Goal: Information Seeking & Learning: Learn about a topic

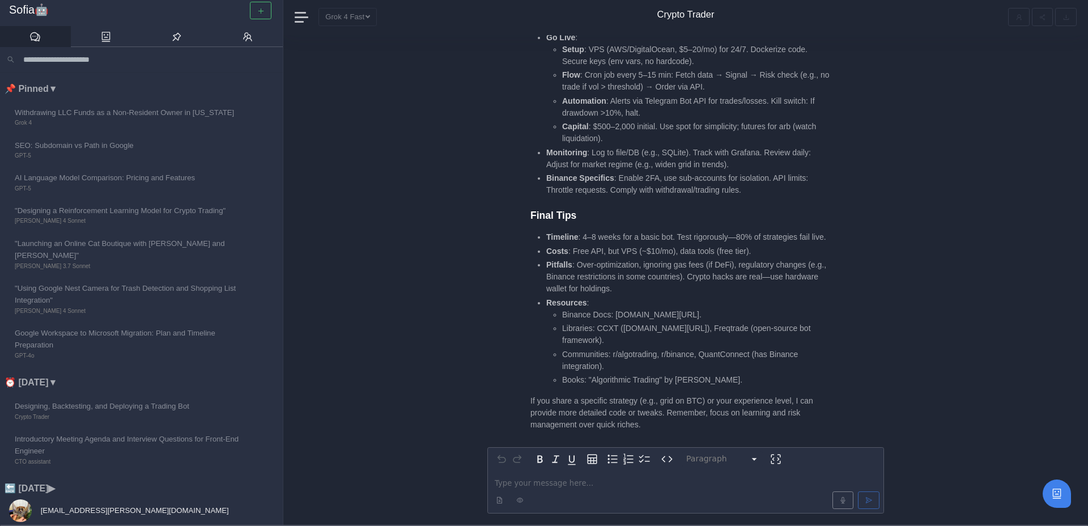
click at [529, 481] on p "editable markdown" at bounding box center [686, 483] width 382 height 12
paste div "editable markdown"
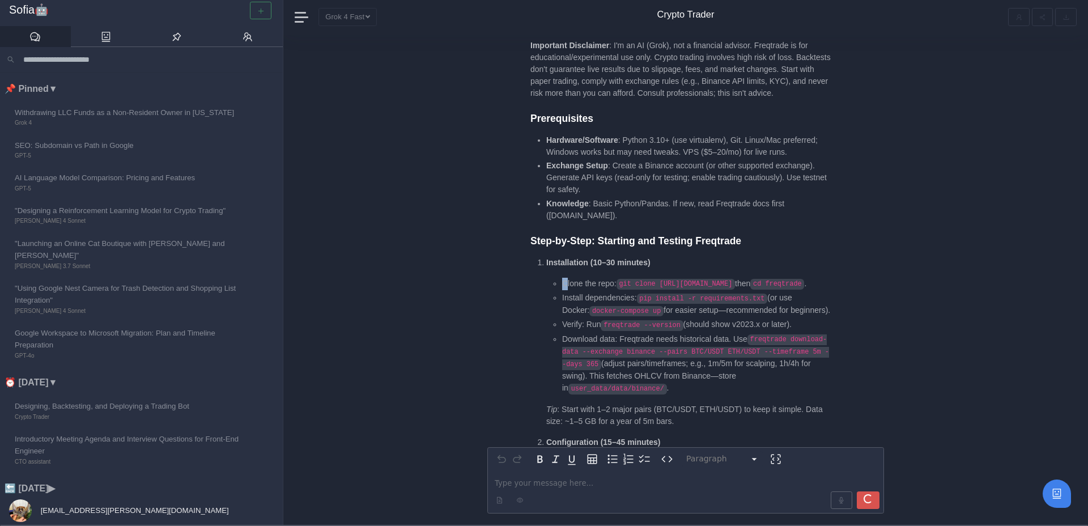
drag, startPoint x: 561, startPoint y: 210, endPoint x: 569, endPoint y: 210, distance: 8.5
click at [569, 278] on ul "Clone the repo: git clone [URL][DOMAIN_NAME] then cd freqtrade . Install depend…" at bounding box center [688, 336] width 285 height 117
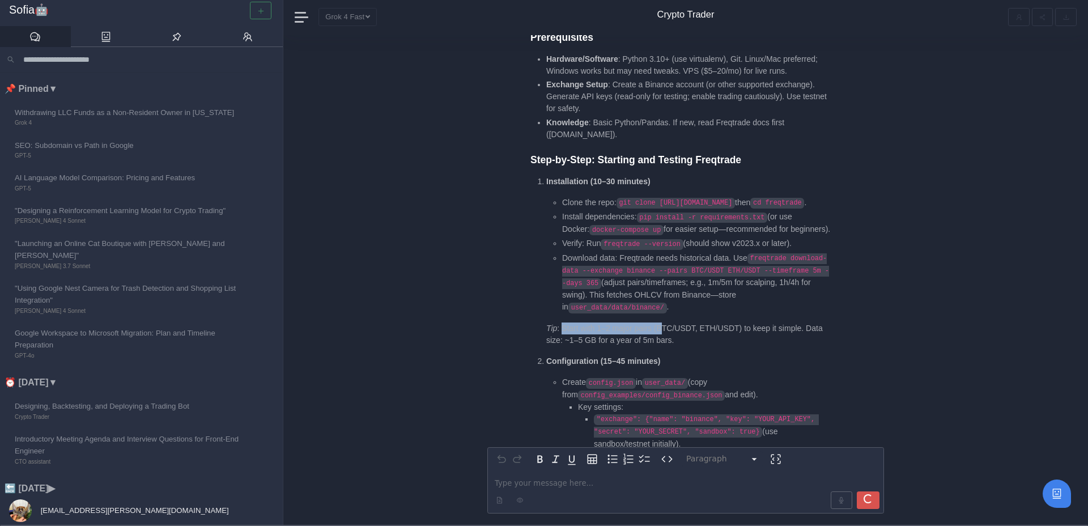
drag, startPoint x: 563, startPoint y: 268, endPoint x: 664, endPoint y: 269, distance: 100.9
click at [664, 323] on p "Tip : Start with 1–2 major pairs (BTC/USDT, ETH/USDT) to keep it simple. Data s…" at bounding box center [688, 335] width 285 height 24
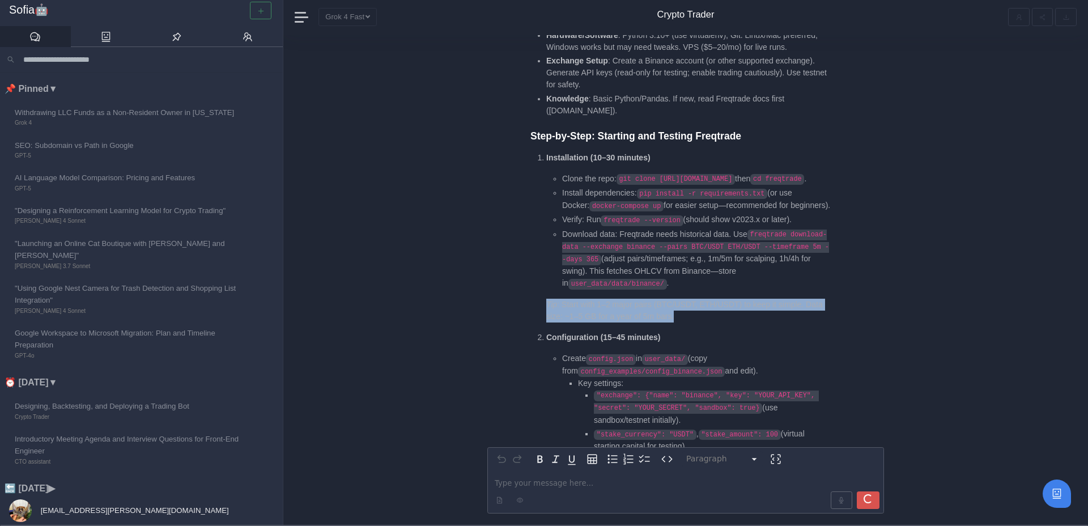
scroll to position [-6011, 0]
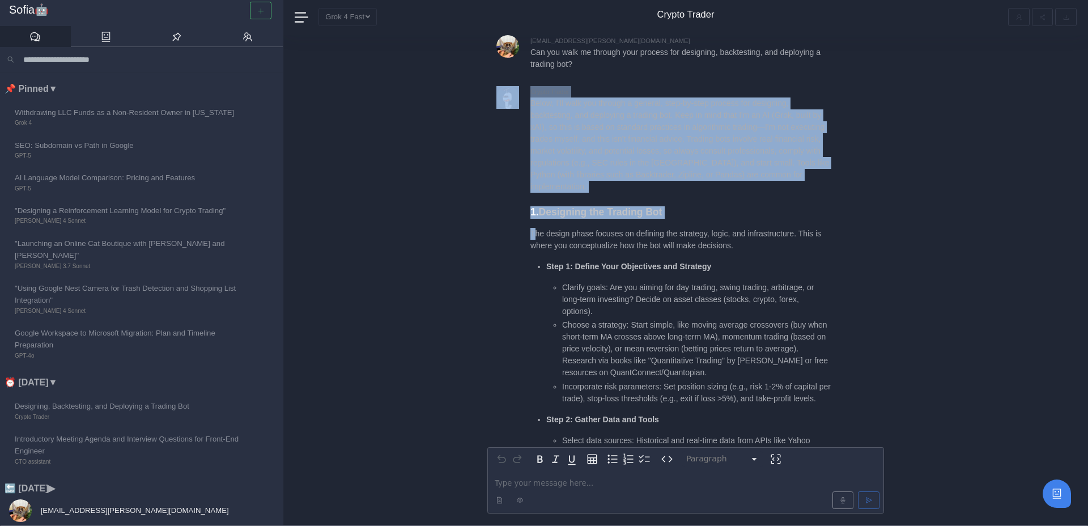
drag, startPoint x: 684, startPoint y: 244, endPoint x: 535, endPoint y: 233, distance: 149.5
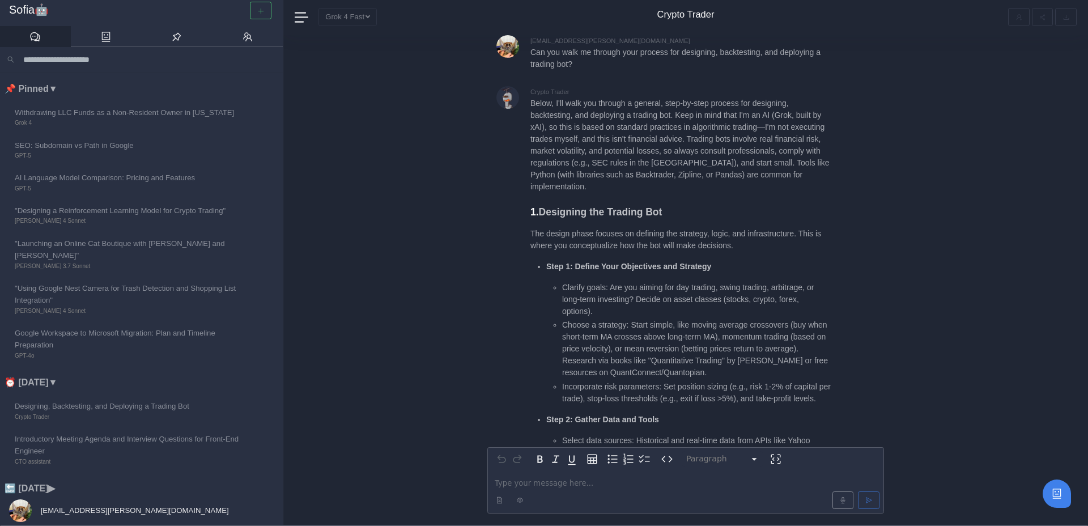
click at [573, 242] on p "The design phase focuses on defining the strategy, logic, and infrastructure. T…" at bounding box center [681, 240] width 300 height 24
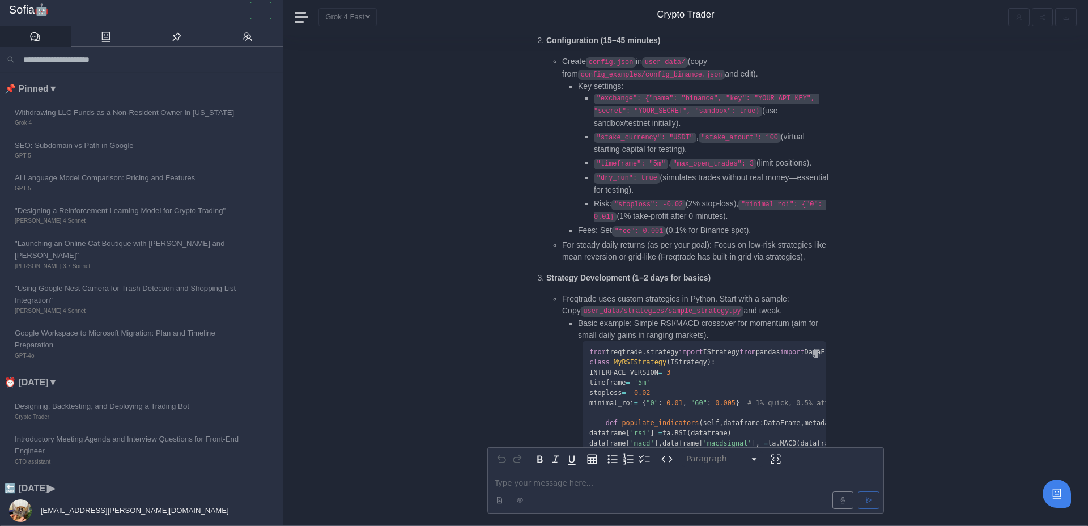
scroll to position [-1106, 0]
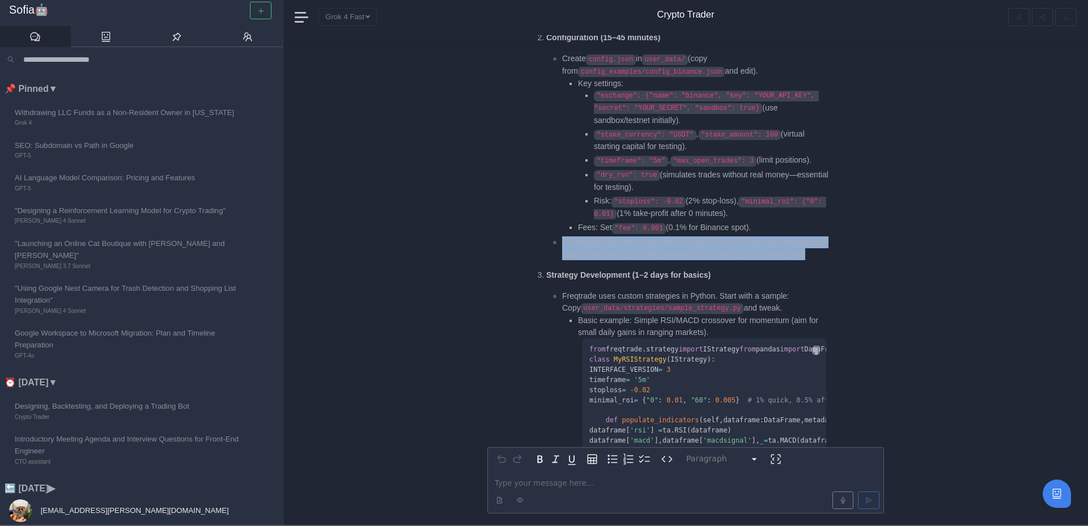
drag, startPoint x: 562, startPoint y: 167, endPoint x: 663, endPoint y: 188, distance: 103.7
click at [663, 236] on li "For steady daily returns (as per your goal): Focus on low-risk strategies like …" at bounding box center [696, 248] width 269 height 24
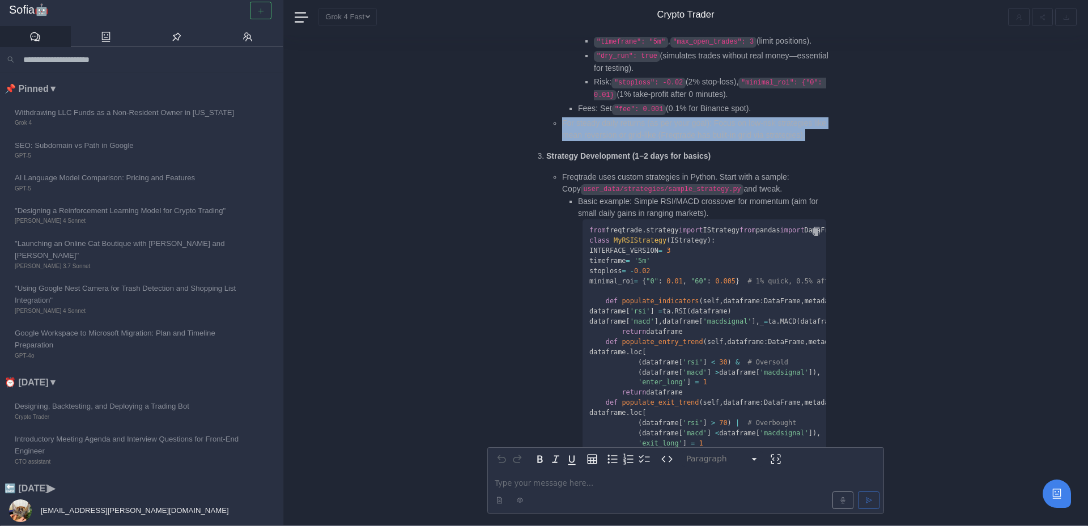
scroll to position [-978, 0]
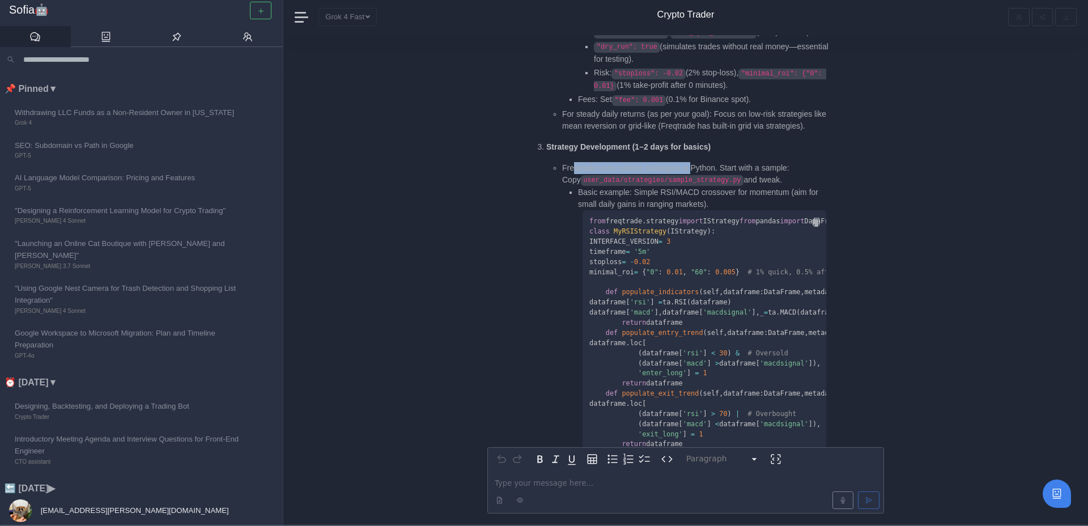
drag, startPoint x: 576, startPoint y: 101, endPoint x: 697, endPoint y: 100, distance: 121.3
click at [697, 162] on li "Freqtrade uses custom strategies in Python. Start with a sample: Copy user_data…" at bounding box center [696, 351] width 269 height 378
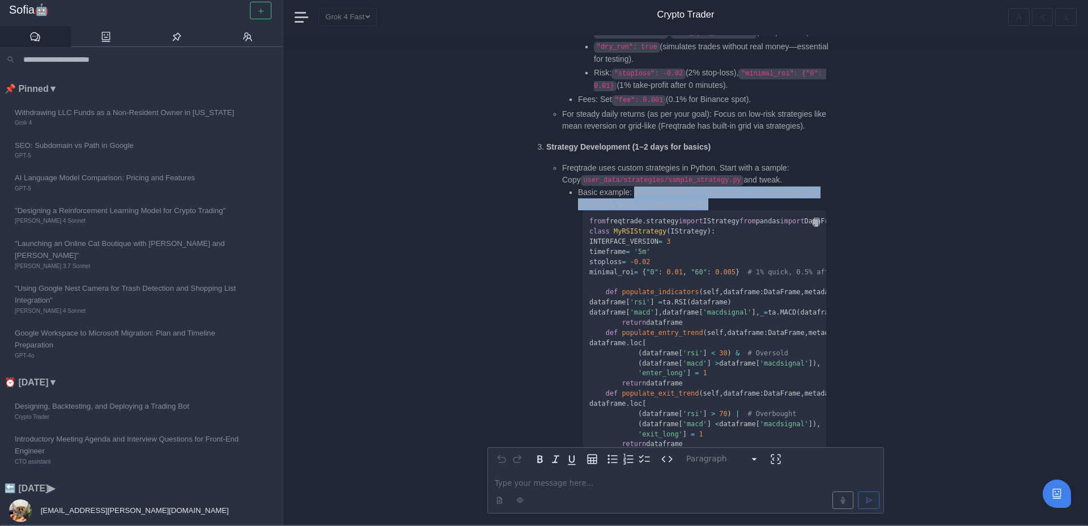
drag, startPoint x: 634, startPoint y: 126, endPoint x: 723, endPoint y: 137, distance: 90.2
click at [723, 186] on li "Basic example: Simple RSI/MACD crossover for momentum (aim for small daily gain…" at bounding box center [704, 321] width 253 height 270
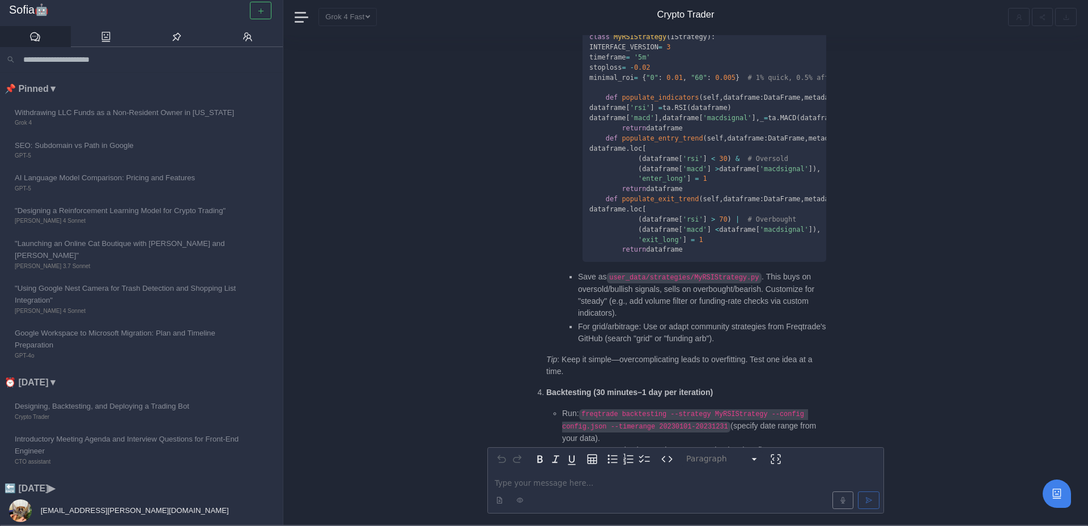
scroll to position [-709, 0]
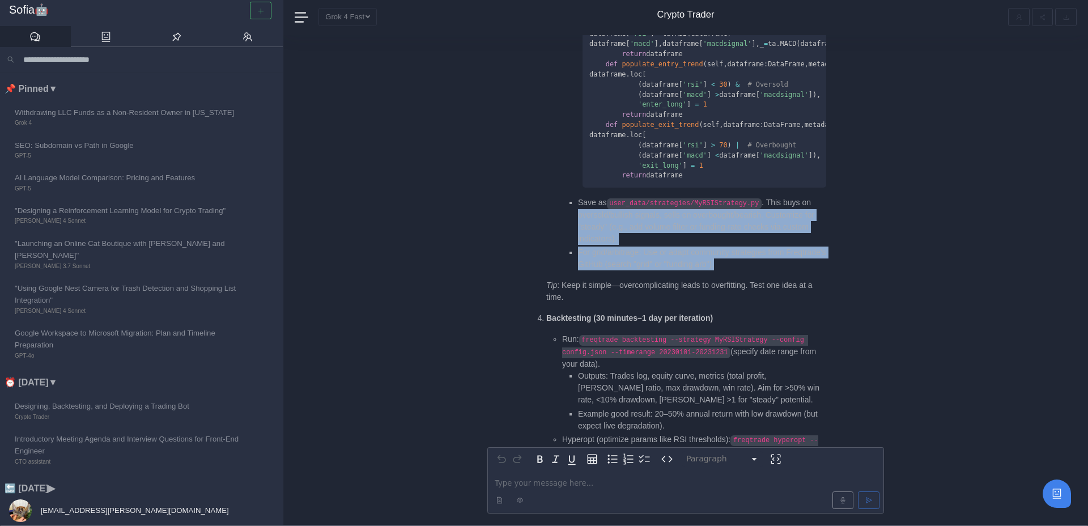
drag, startPoint x: 580, startPoint y: 201, endPoint x: 757, endPoint y: 265, distance: 188.1
click at [757, 265] on li "Strategy Development (1–2 days for basics) Freqtrade uses custom strategies in …" at bounding box center [688, 87] width 285 height 431
click at [760, 254] on li "Strategy Development (1–2 days for basics) Freqtrade uses custom strategies in …" at bounding box center [688, 87] width 285 height 431
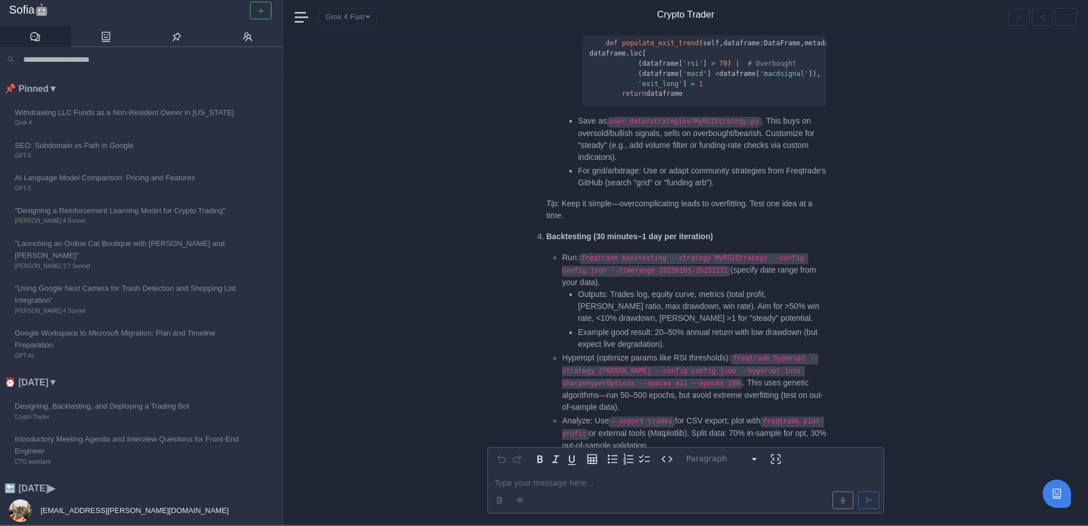
scroll to position [-625, 0]
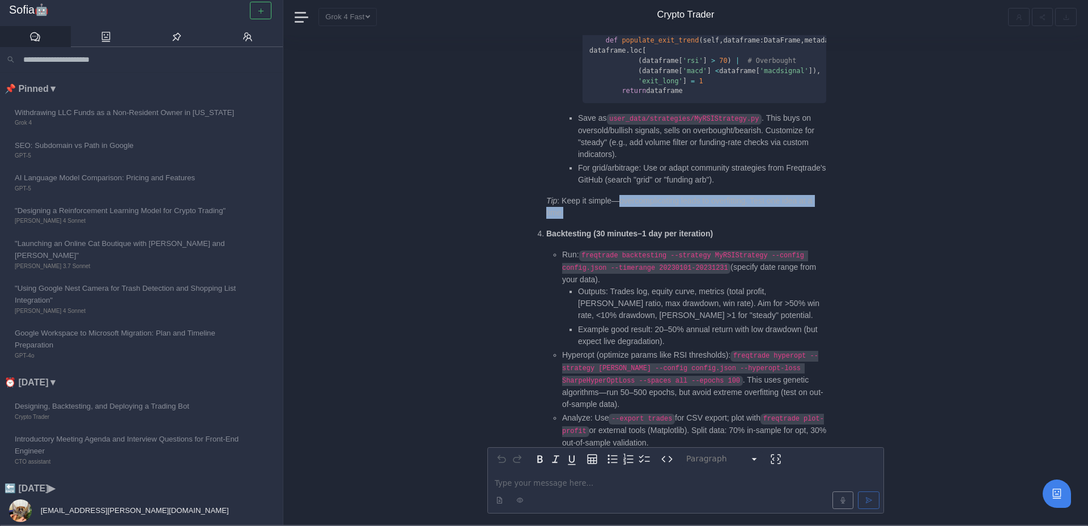
drag, startPoint x: 619, startPoint y: 185, endPoint x: 665, endPoint y: 200, distance: 48.0
click at [665, 200] on p "Tip : Keep it simple—overcomplicating leads to overfitting. Test one idea at a …" at bounding box center [688, 208] width 285 height 24
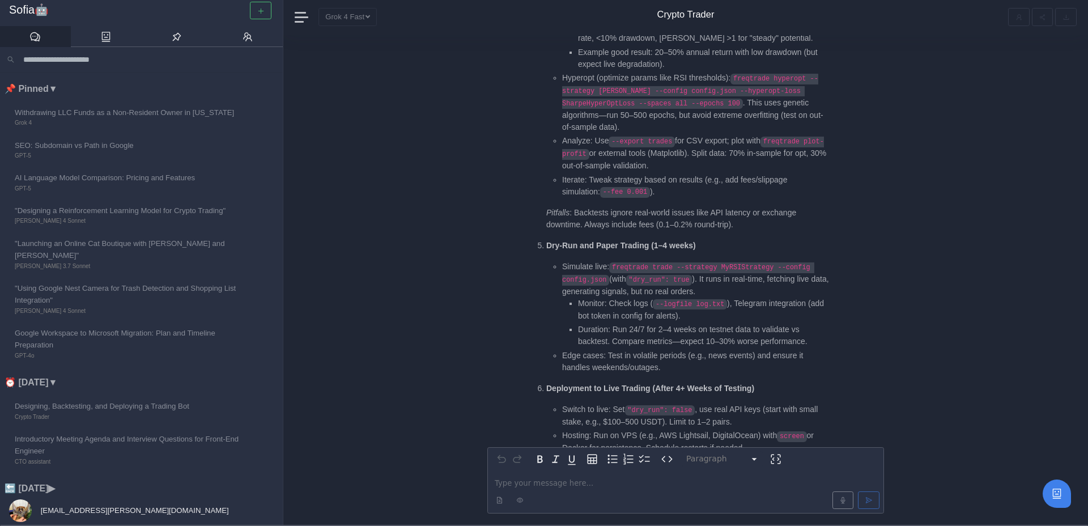
scroll to position [-321, 0]
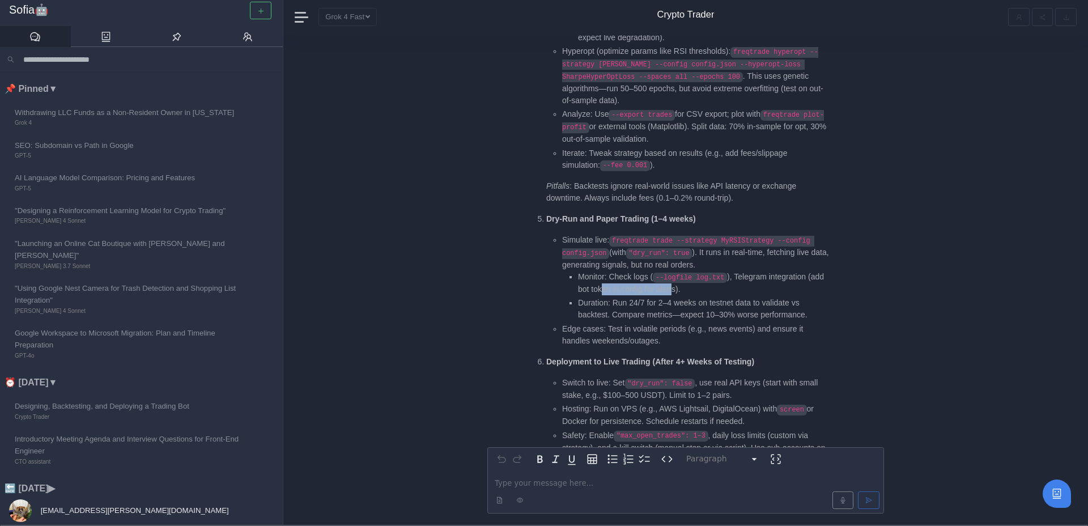
drag, startPoint x: 621, startPoint y: 268, endPoint x: 696, endPoint y: 269, distance: 74.8
click at [696, 271] on li "Monitor: Check logs ( --logfile log.txt ), Telegram integration (add bot token …" at bounding box center [704, 283] width 253 height 24
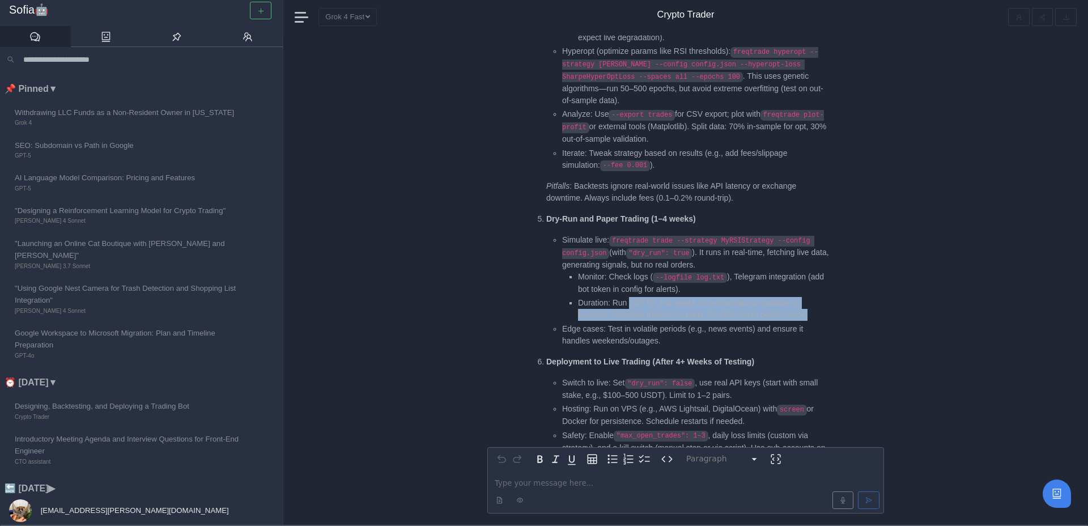
drag, startPoint x: 631, startPoint y: 284, endPoint x: 830, endPoint y: 298, distance: 200.0
click at [830, 298] on li "Duration: Run 24/7 for 2–4 weeks on testnet data to validate vs backtest. Compa…" at bounding box center [704, 309] width 253 height 24
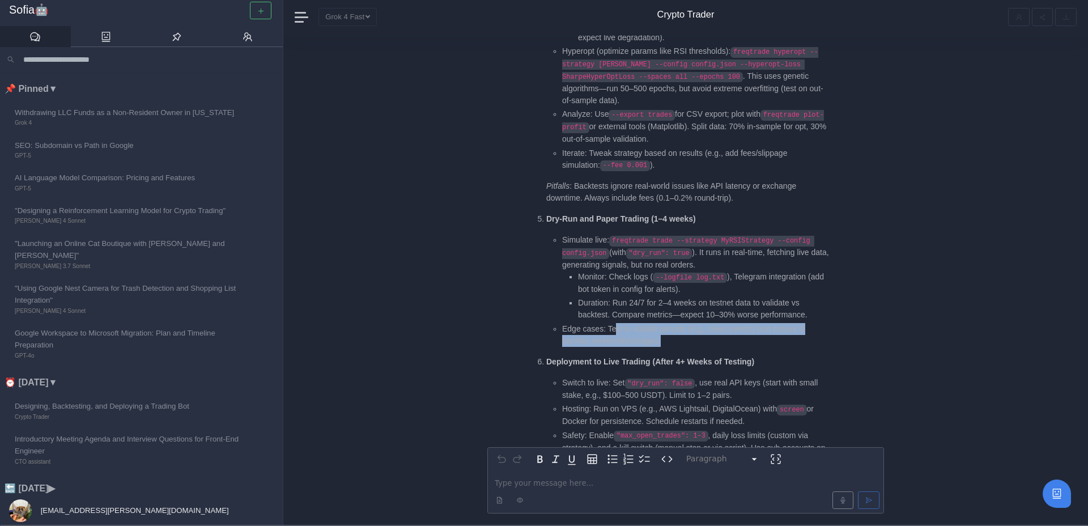
drag, startPoint x: 615, startPoint y: 306, endPoint x: 684, endPoint y: 319, distance: 69.8
click at [684, 323] on li "Edge cases: Test in volatile periods (e.g., news events) and ensure it handles …" at bounding box center [696, 335] width 269 height 24
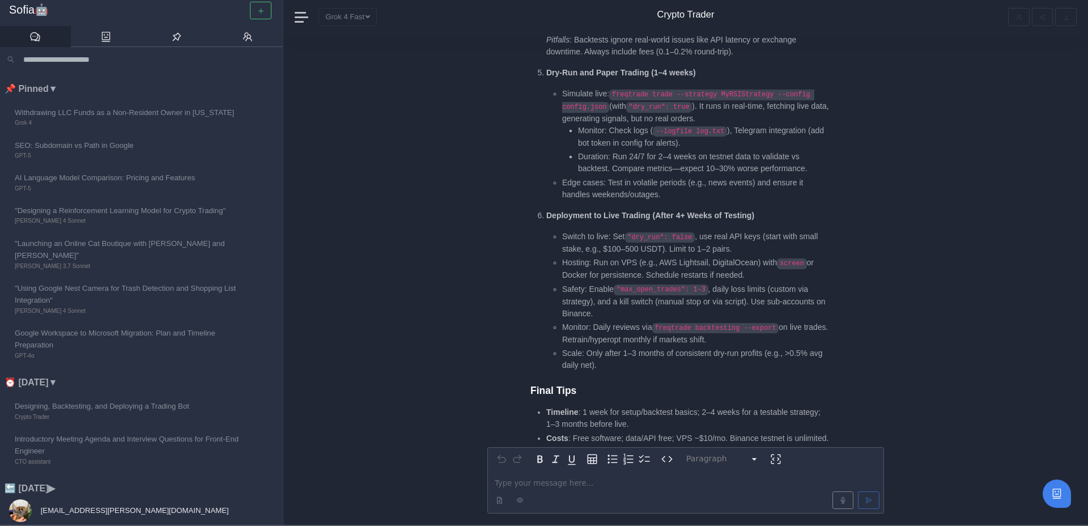
scroll to position [-171, 0]
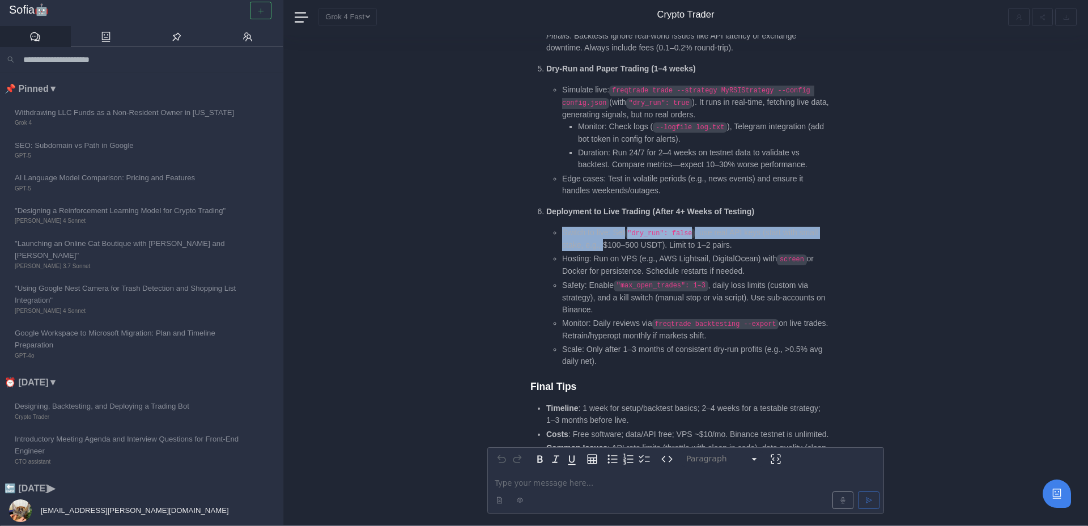
drag, startPoint x: 563, startPoint y: 211, endPoint x: 605, endPoint y: 219, distance: 42.7
click at [605, 227] on li "Switch to live: Set "dry_run": false , use real API keys (start with small stak…" at bounding box center [696, 239] width 269 height 24
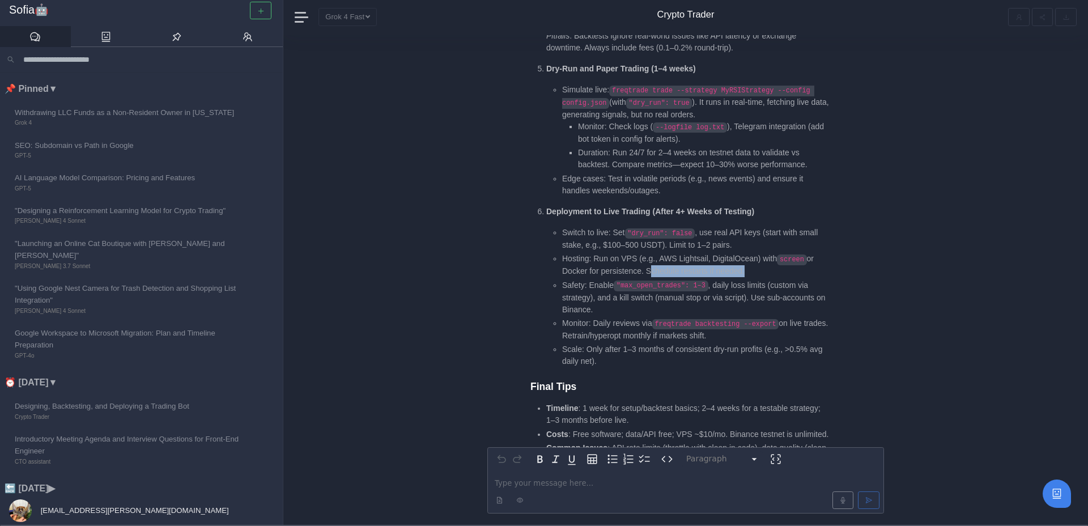
drag, startPoint x: 751, startPoint y: 251, endPoint x: 651, endPoint y: 245, distance: 99.9
click at [651, 253] on li "Hosting: Run on VPS (e.g., AWS Lightsail, DigitalOcean) with screen or Docker f…" at bounding box center [696, 265] width 269 height 24
drag, startPoint x: 600, startPoint y: 277, endPoint x: 657, endPoint y: 277, distance: 57.3
click at [657, 279] on li "Safety: Enable "max_open_trades": 1–3 , daily loss limits (custom via strategy)…" at bounding box center [696, 297] width 269 height 36
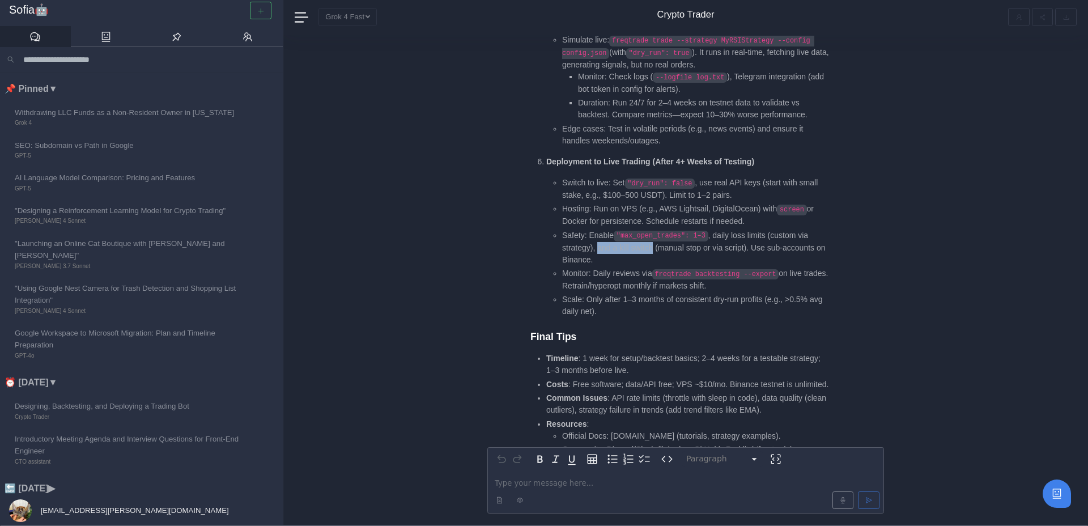
scroll to position [-113, 0]
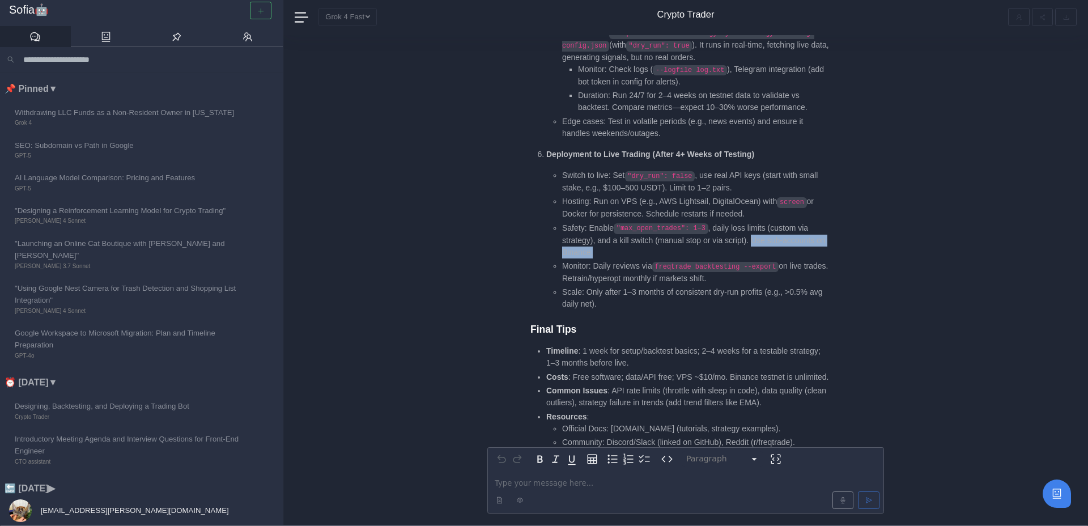
drag, startPoint x: 762, startPoint y: 218, endPoint x: 771, endPoint y: 224, distance: 11.0
click at [771, 224] on li "Safety: Enable "max_open_trades": 1–3 , daily loss limits (custom via strategy)…" at bounding box center [696, 240] width 269 height 36
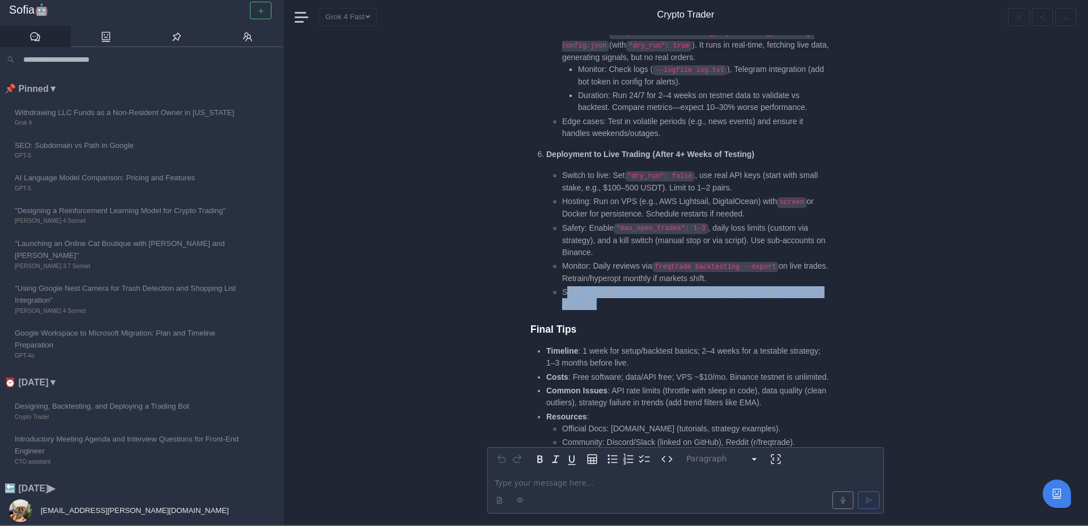
drag, startPoint x: 567, startPoint y: 271, endPoint x: 720, endPoint y: 279, distance: 153.8
click at [720, 286] on li "Scale: Only after 1–3 months of consistent dry-run profits (e.g., >0.5% avg dai…" at bounding box center [696, 298] width 269 height 24
click at [719, 286] on li "Scale: Only after 1–3 months of consistent dry-run profits (e.g., >0.5% avg dai…" at bounding box center [696, 298] width 269 height 24
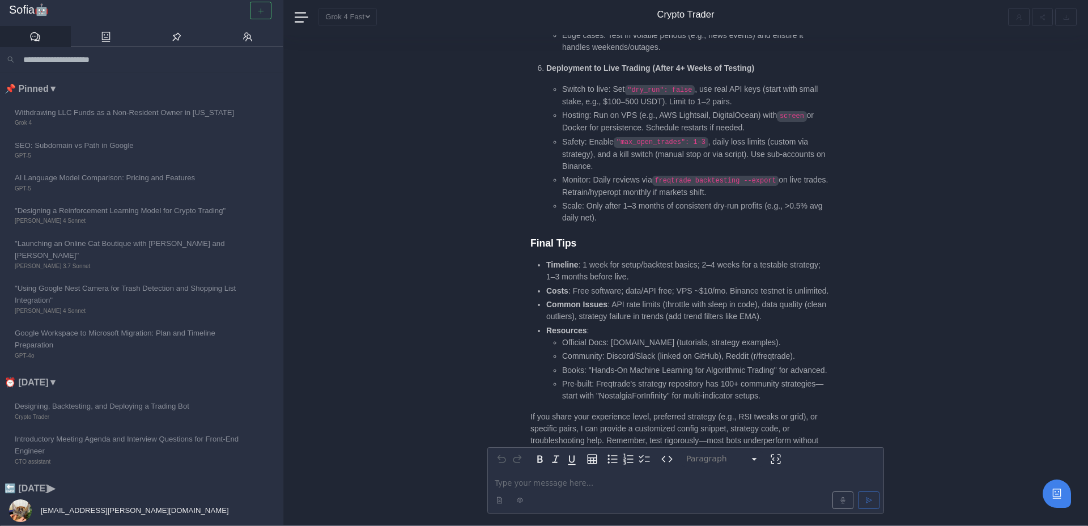
scroll to position [-13, 0]
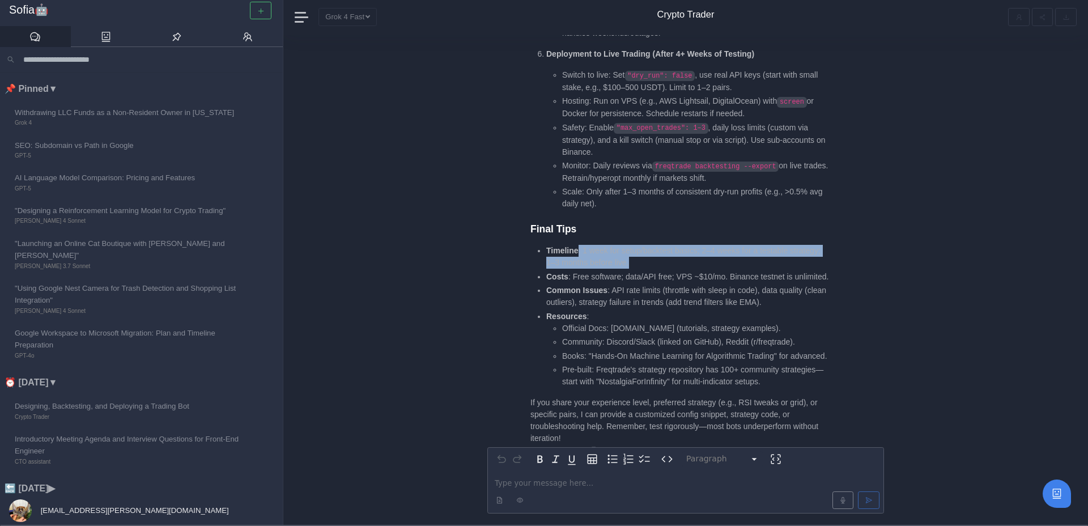
drag, startPoint x: 578, startPoint y: 232, endPoint x: 675, endPoint y: 242, distance: 96.9
click at [675, 245] on li "Timeline : 1 week for setup/backtest basics; 2–4 weeks for a testable strategy;…" at bounding box center [688, 257] width 285 height 24
drag, startPoint x: 677, startPoint y: 241, endPoint x: 542, endPoint y: 231, distance: 135.3
click at [542, 245] on ul "Timeline : 1 week for setup/backtest basics; 2–4 weeks for a testable strategy;…" at bounding box center [681, 316] width 300 height 143
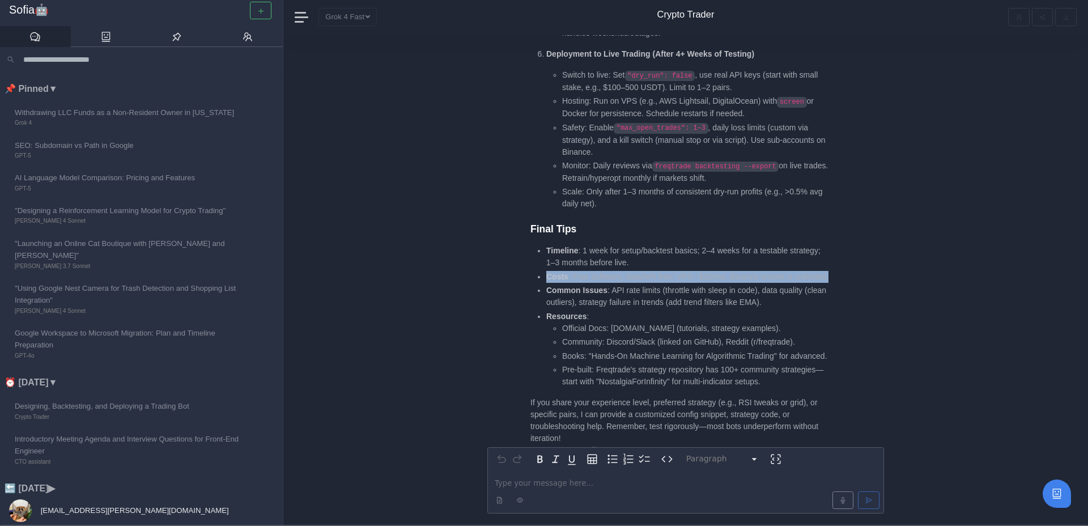
drag, startPoint x: 548, startPoint y: 251, endPoint x: 646, endPoint y: 266, distance: 99.9
click at [646, 271] on li "Costs : Free software; data/API free; VPS ~$10/mo. Binance testnet is unlimited." at bounding box center [688, 277] width 285 height 12
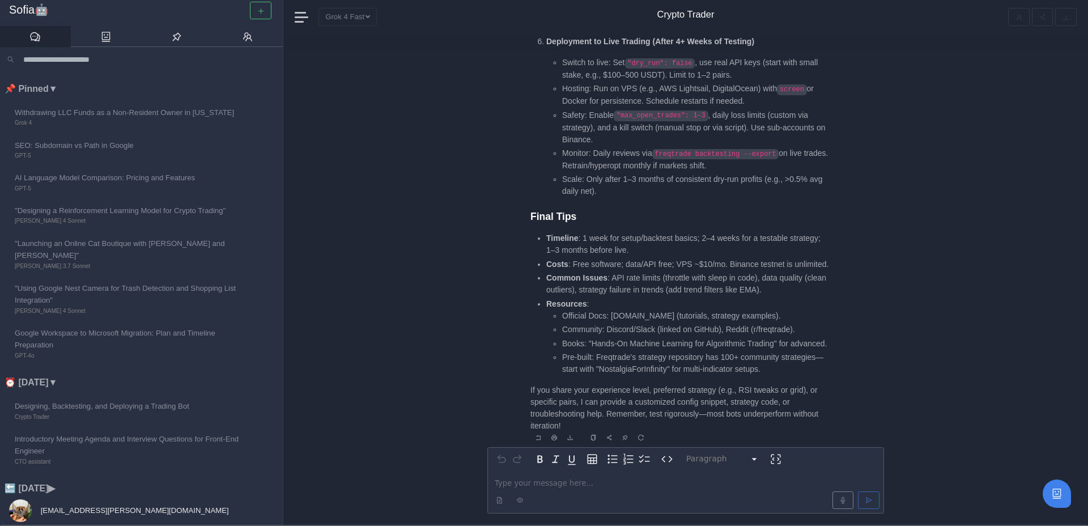
scroll to position [0, 0]
click at [675, 257] on li "Costs : Free software; data/API free; VPS ~$10/mo. Binance testnet is unlimited." at bounding box center [688, 263] width 285 height 12
click at [532, 482] on p "editable markdown" at bounding box center [686, 483] width 382 height 12
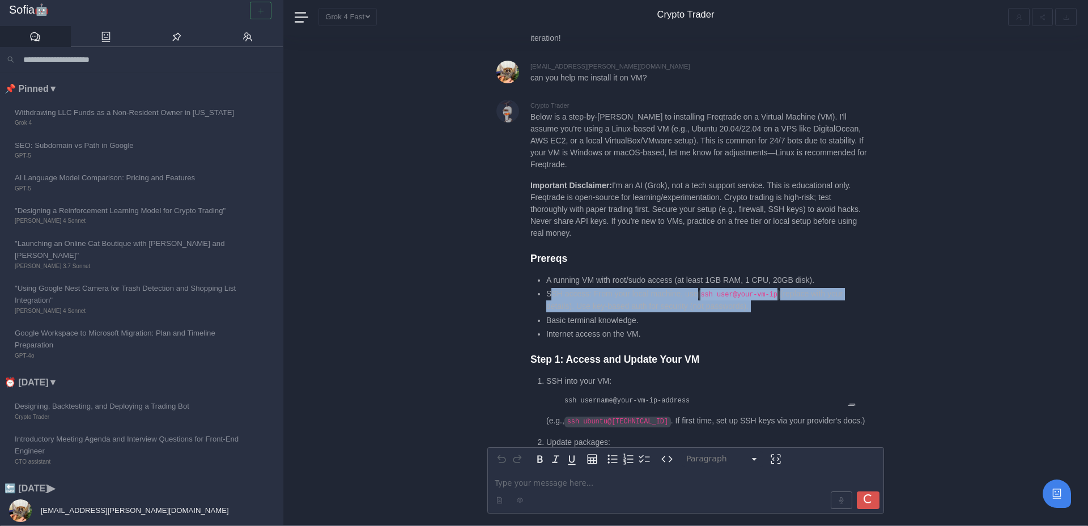
drag, startPoint x: 551, startPoint y: 304, endPoint x: 671, endPoint y: 316, distance: 120.8
click at [671, 317] on ul "A running VM with root/sudo access (at least 1GB RAM, 1 CPU, 20GB disk). SSH ac…" at bounding box center [699, 307] width 337 height 66
click at [671, 313] on li "SSH access: From your local machine, use ssh user@your-vm-ip (replace with your…" at bounding box center [706, 301] width 321 height 24
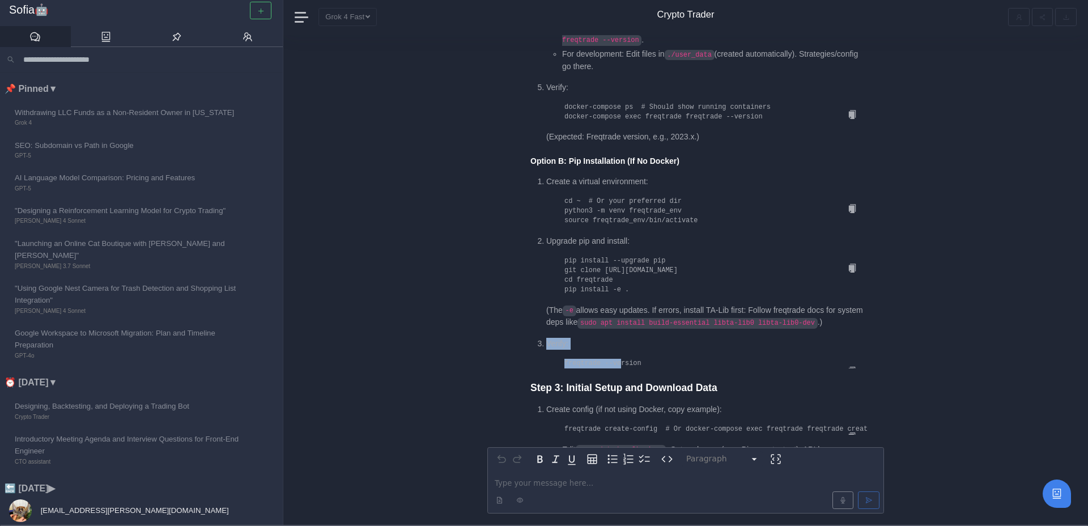
drag, startPoint x: 622, startPoint y: 370, endPoint x: 657, endPoint y: 339, distance: 46.6
click at [657, 339] on ol "Create a virtual environment: cd ~ # Or your preferred dir python3 -m venv freq…" at bounding box center [699, 271] width 337 height 193
click at [651, 350] on p "Verify:" at bounding box center [706, 344] width 321 height 12
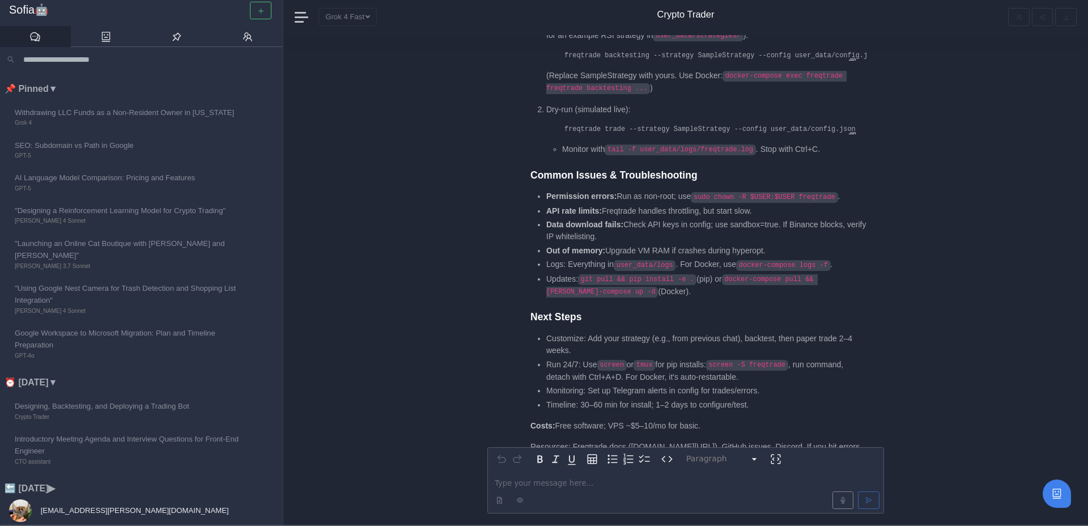
scroll to position [-35, 0]
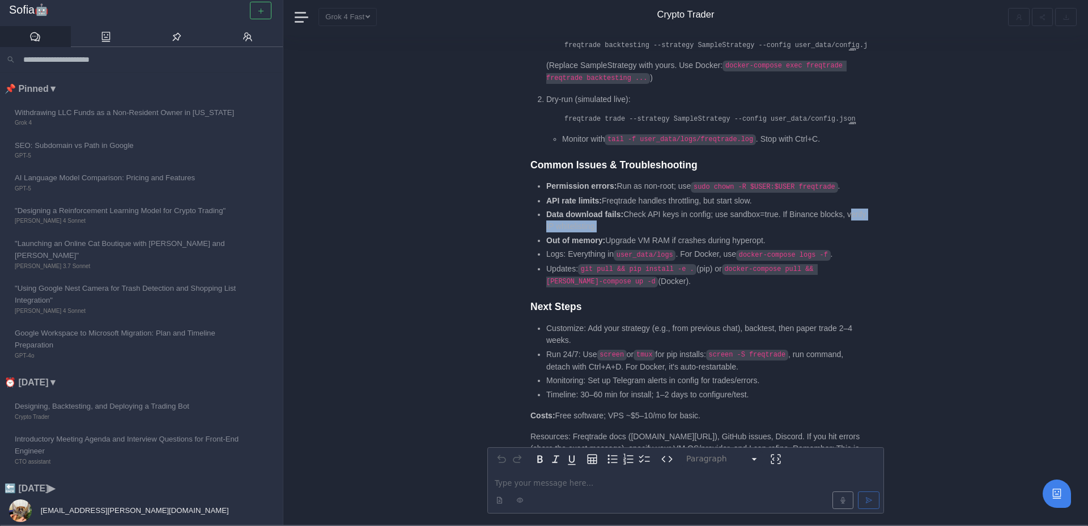
drag, startPoint x: 546, startPoint y: 230, endPoint x: 618, endPoint y: 231, distance: 71.4
click at [618, 231] on li "Data download fails: Check API keys in config; use sandbox=true. If Binance blo…" at bounding box center [706, 221] width 321 height 24
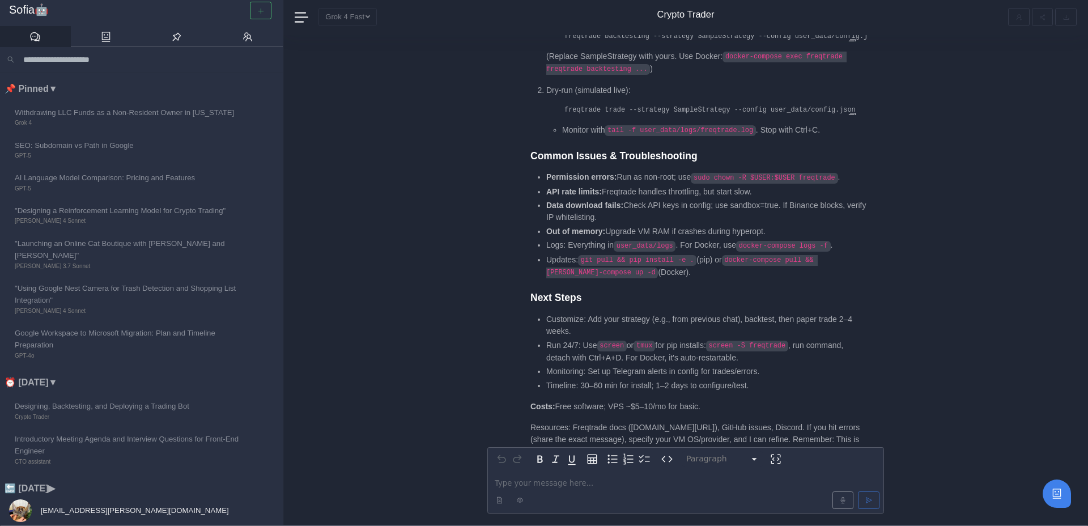
scroll to position [0, 0]
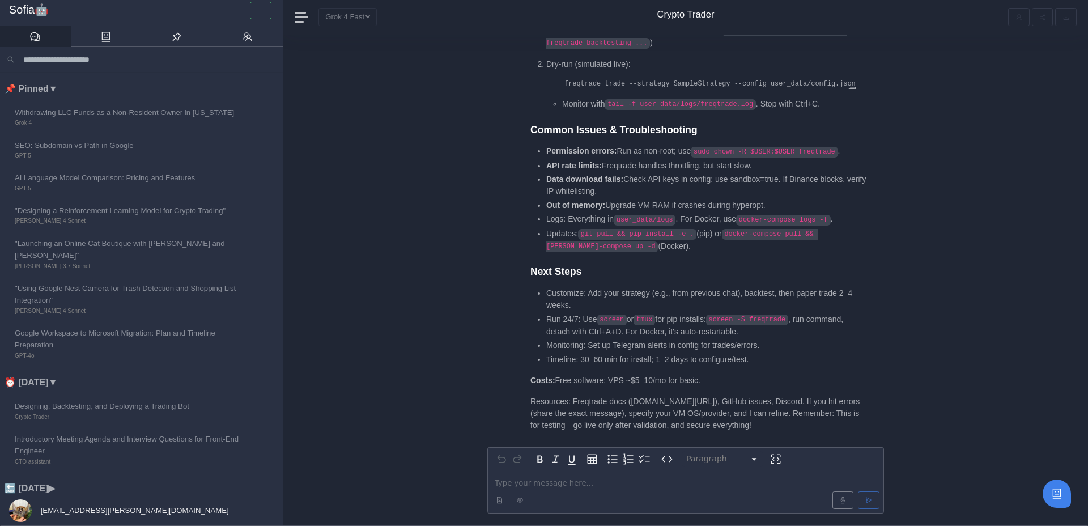
click at [535, 485] on p "editable markdown" at bounding box center [686, 483] width 382 height 12
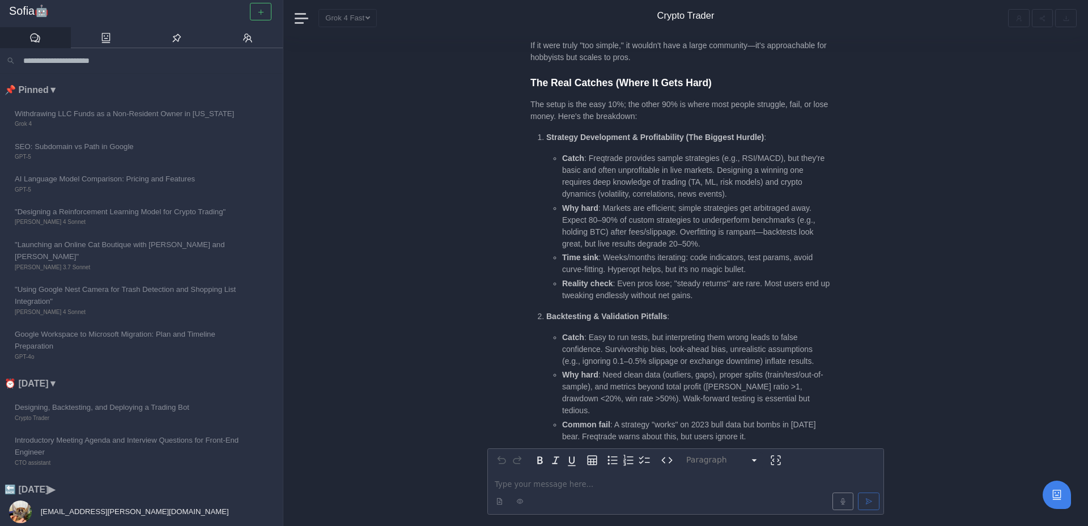
scroll to position [-676, 0]
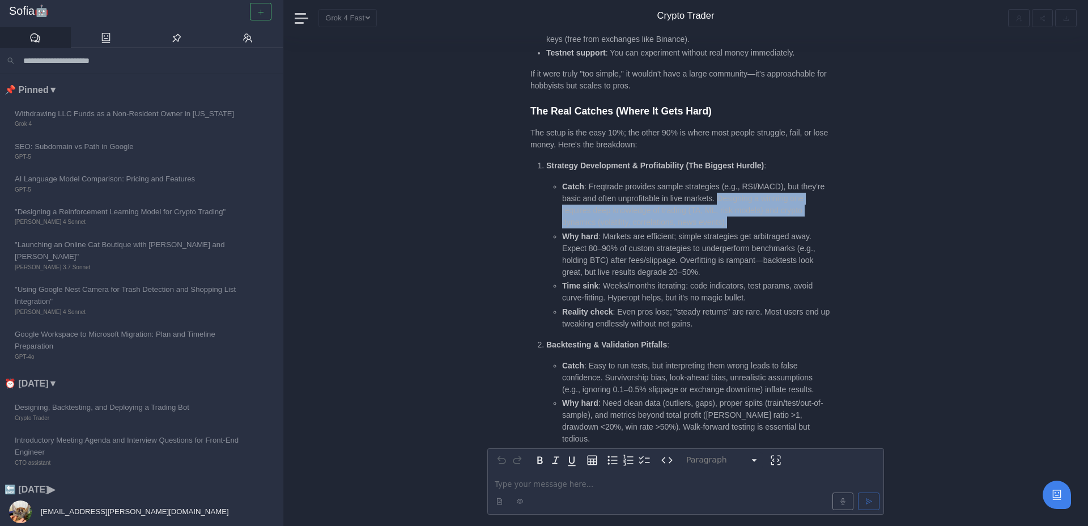
drag, startPoint x: 752, startPoint y: 187, endPoint x: 768, endPoint y: 215, distance: 32.3
click at [768, 215] on li "Catch : Freqtrade provides sample strategies (e.g., RSI/MACD), but they're basi…" at bounding box center [696, 205] width 269 height 48
copy li "Designing a winning one requires deep knowledge of trading (TA, ML, risk models…"
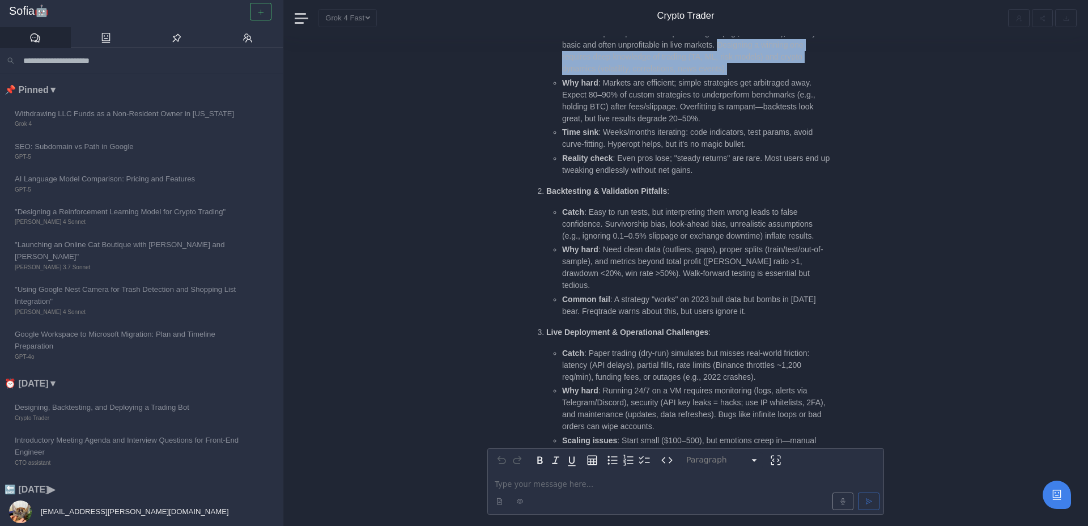
scroll to position [0, 0]
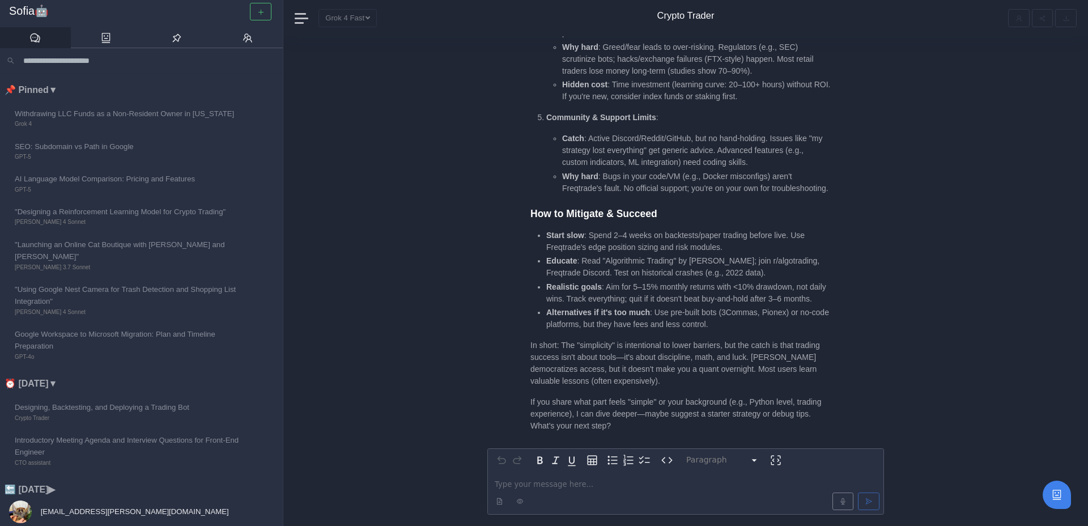
click at [610, 482] on p "editable markdown" at bounding box center [686, 484] width 382 height 12
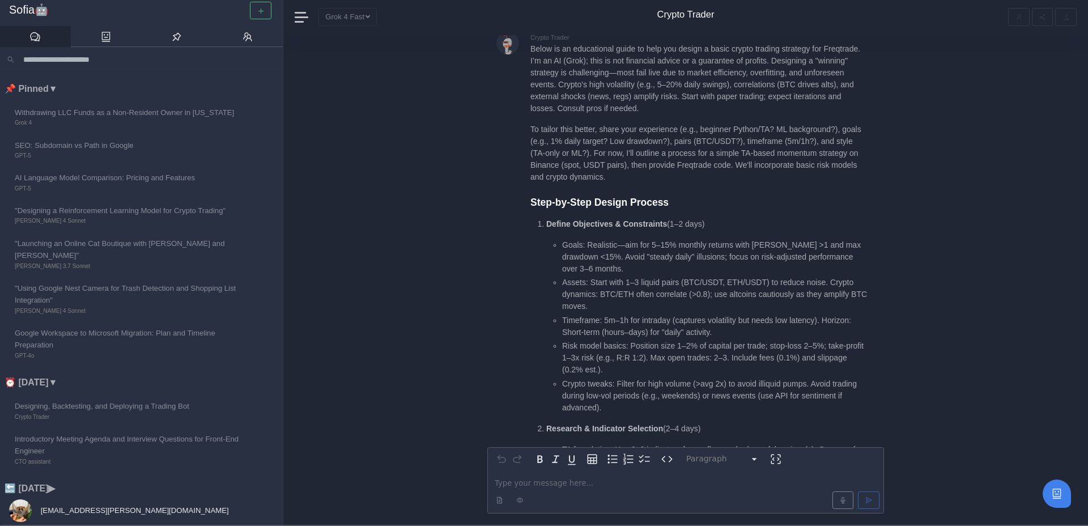
scroll to position [-1880, 0]
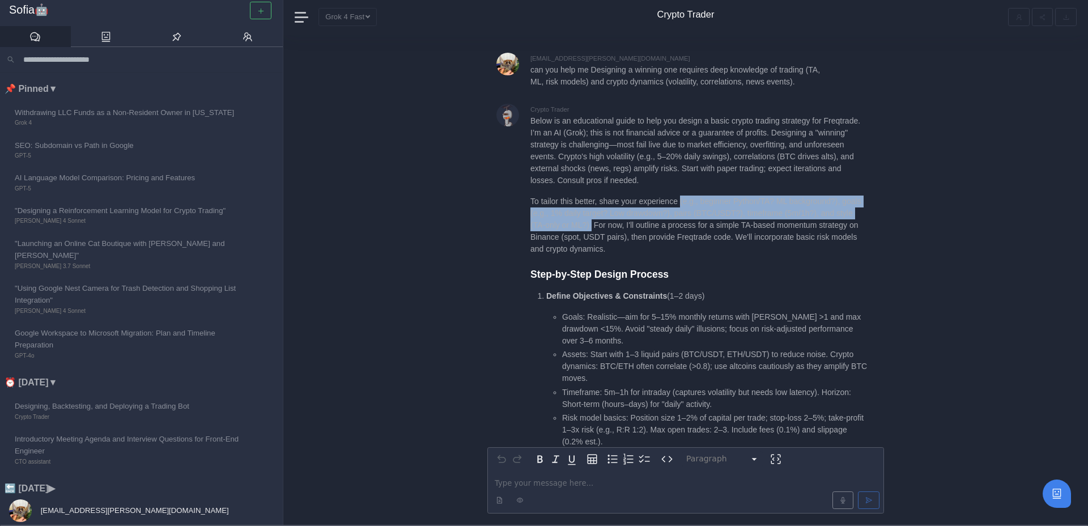
drag, startPoint x: 686, startPoint y: 124, endPoint x: 614, endPoint y: 147, distance: 75.8
click at [614, 196] on p "To tailor this better, share your experience (e.g., beginner Python/TA? ML back…" at bounding box center [699, 226] width 337 height 60
copy p "(e.g., beginner Python/TA? ML background?), goals (e.g., 1% daily target? Low d…"
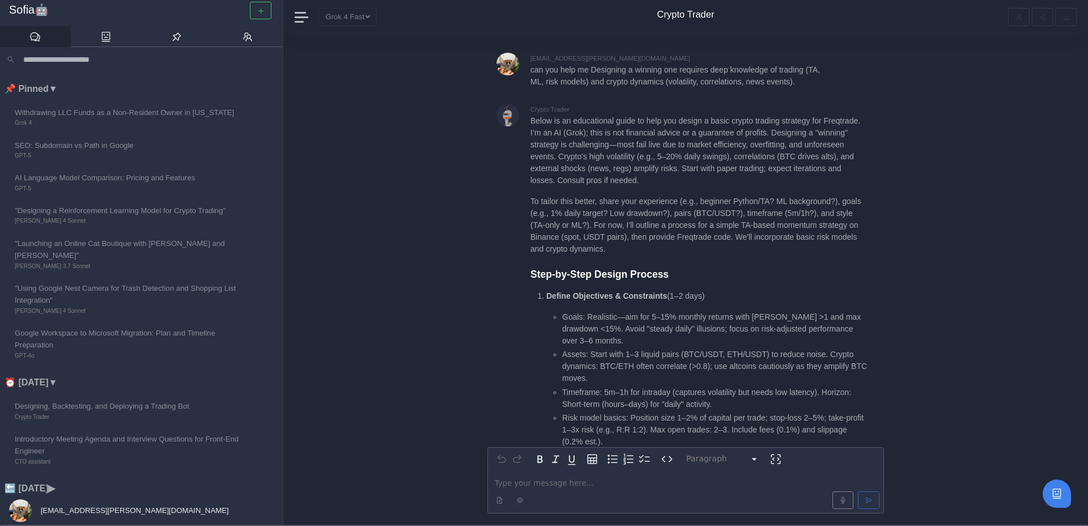
click at [544, 484] on p "editable markdown" at bounding box center [686, 483] width 382 height 12
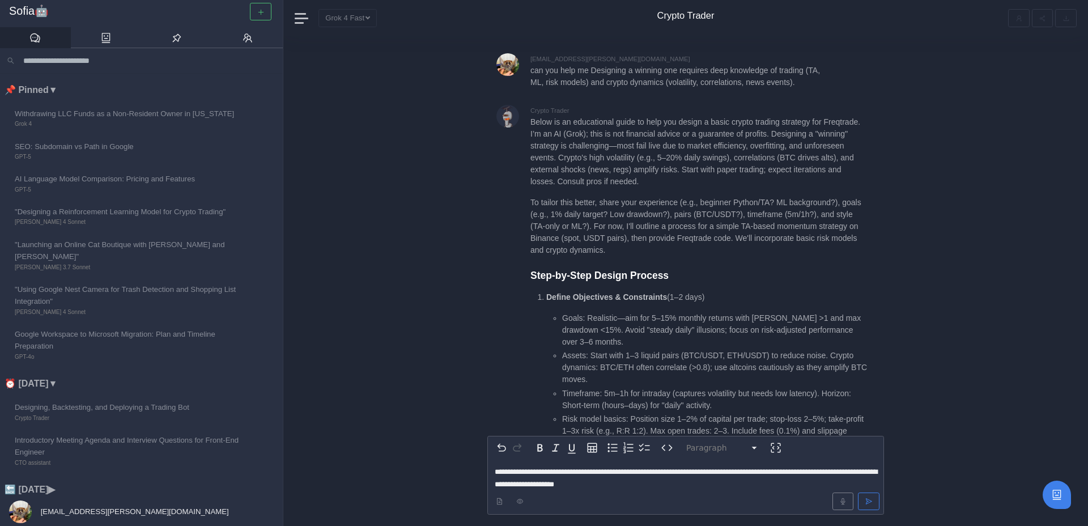
click at [495, 470] on span "**********" at bounding box center [686, 477] width 383 height 19
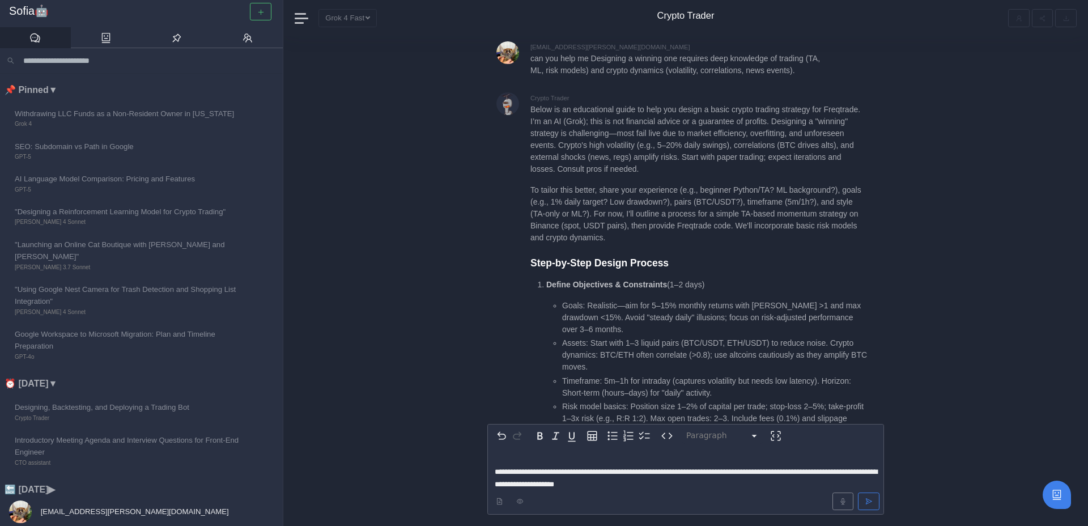
scroll to position [-1904, 0]
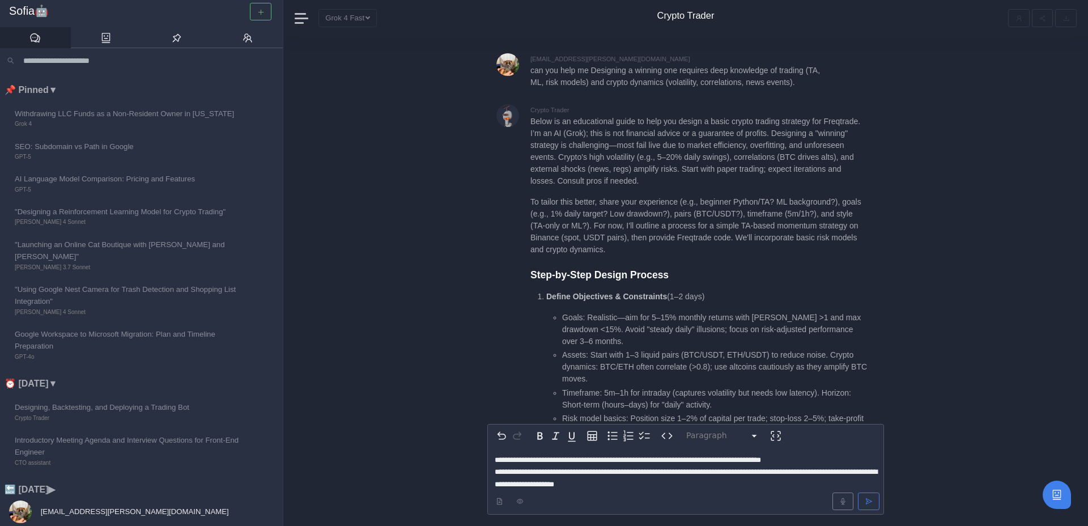
click at [840, 460] on p "**********" at bounding box center [686, 472] width 382 height 36
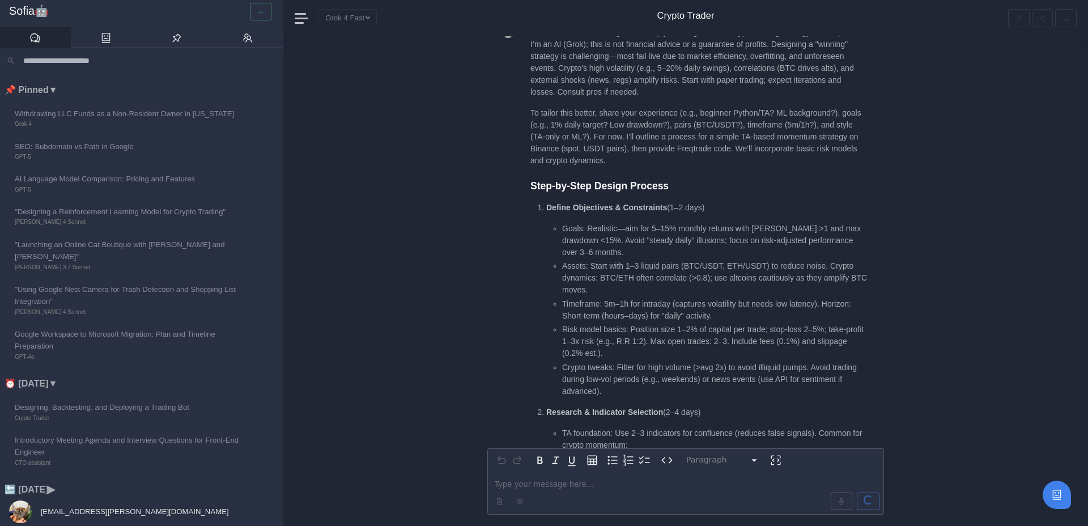
scroll to position [0, 0]
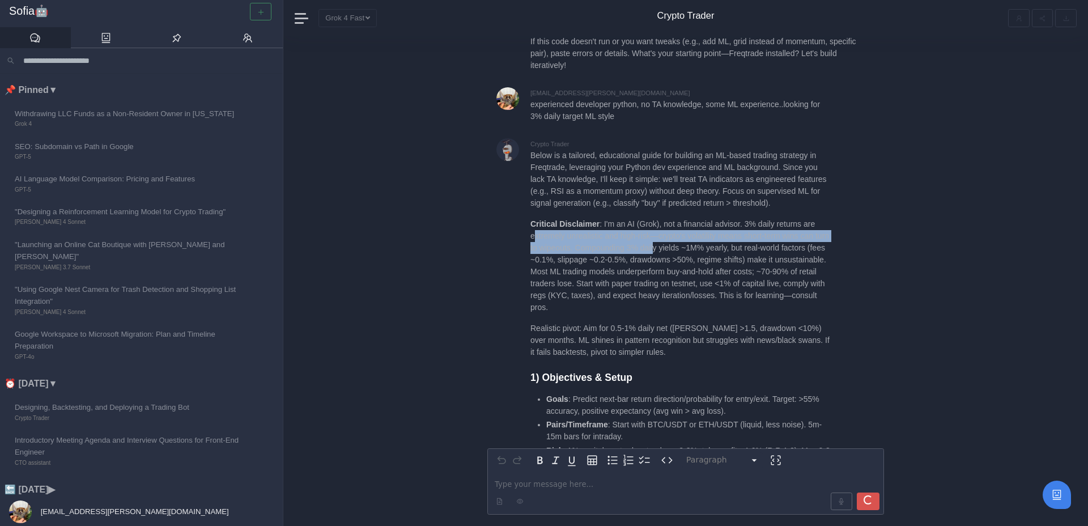
drag, startPoint x: 533, startPoint y: 203, endPoint x: 676, endPoint y: 205, distance: 142.9
click at [676, 218] on p "Critical Disclaimer : I'm an AI (Grok), not a financial advisor. 3% daily retur…" at bounding box center [681, 265] width 300 height 95
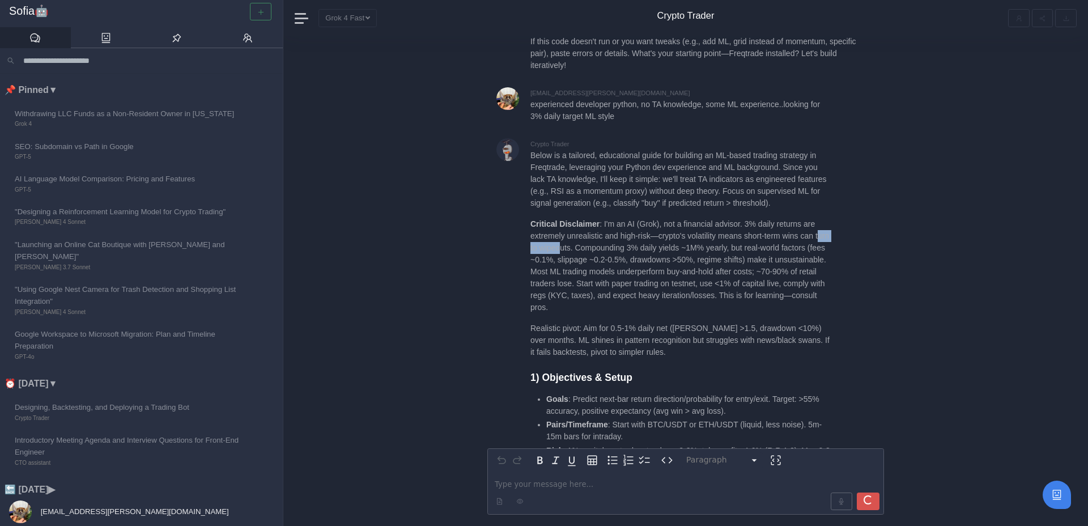
drag, startPoint x: 532, startPoint y: 211, endPoint x: 579, endPoint y: 211, distance: 47.0
click at [579, 218] on p "Critical Disclaimer : I'm an AI (Grok), not a financial advisor. 3% daily retur…" at bounding box center [681, 265] width 300 height 95
click at [591, 218] on p "Critical Disclaimer : I'm an AI (Grok), not a financial advisor. 3% daily retur…" at bounding box center [681, 265] width 300 height 95
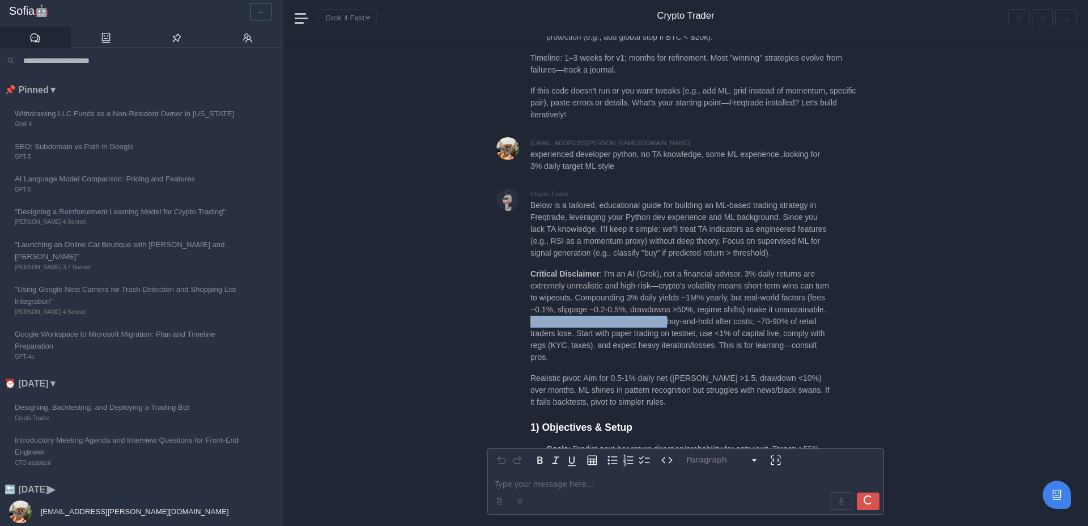
drag, startPoint x: 587, startPoint y: 236, endPoint x: 731, endPoint y: 238, distance: 143.4
click at [731, 268] on p "Critical Disclaimer : I'm an AI (Grok), not a financial advisor. 3% daily retur…" at bounding box center [681, 315] width 300 height 95
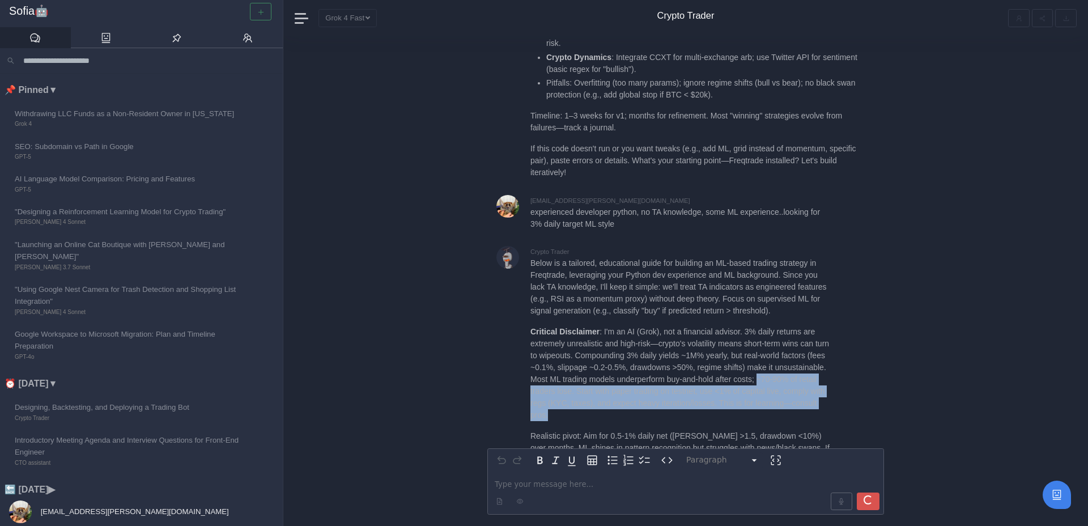
drag, startPoint x: 527, startPoint y: 248, endPoint x: 643, endPoint y: 274, distance: 119.5
click at [643, 325] on p "Critical Disclaimer : I'm an AI (Grok), not a financial advisor. 3% daily retur…" at bounding box center [681, 372] width 300 height 95
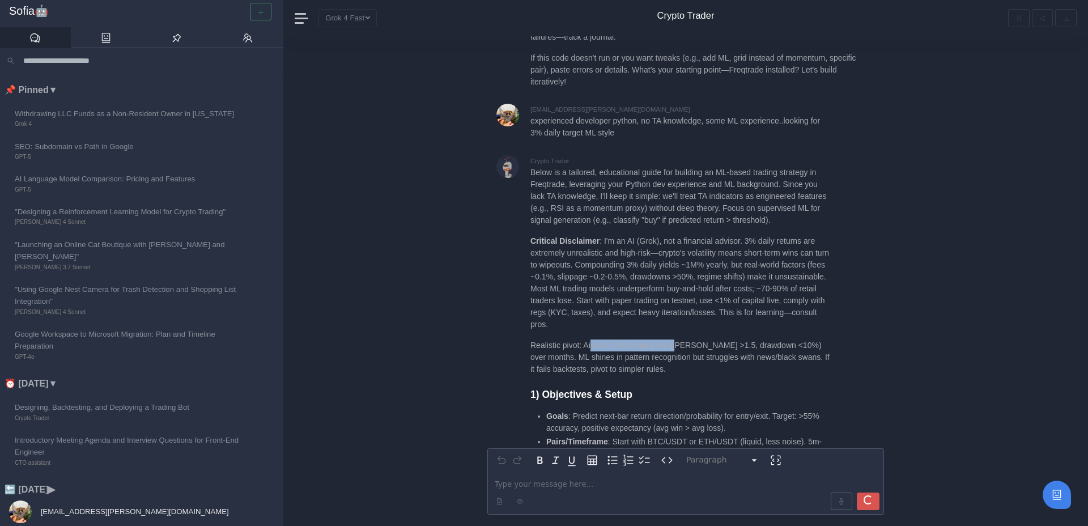
drag, startPoint x: 593, startPoint y: 186, endPoint x: 682, endPoint y: 192, distance: 89.2
click at [682, 340] on p "Realistic pivot: Aim for 0.5-1% daily net ([PERSON_NAME] >1.5, drawdown <10%) o…" at bounding box center [681, 358] width 300 height 36
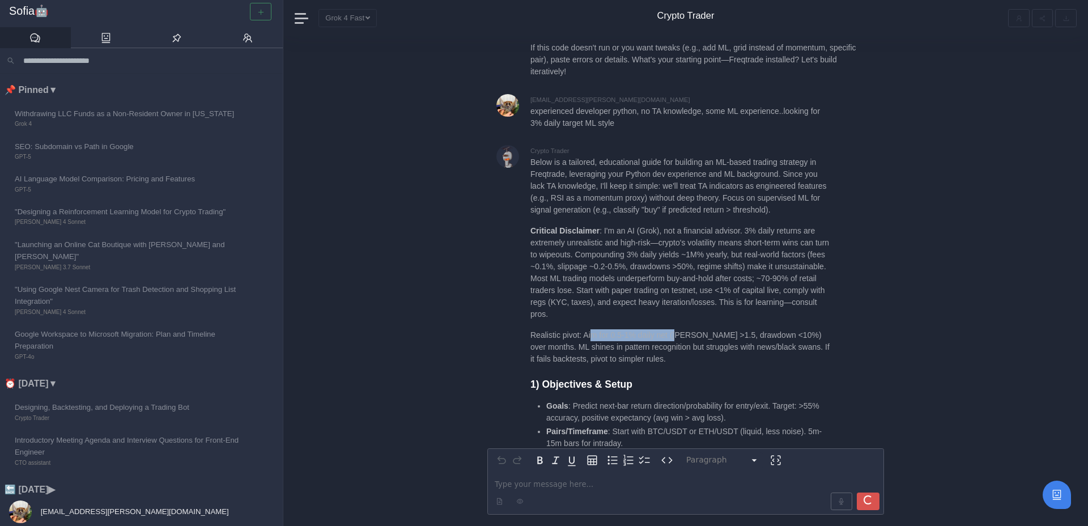
click at [671, 329] on p "Realistic pivot: Aim for 0.5-1% daily net ([PERSON_NAME] >1.5, drawdown <10%) o…" at bounding box center [681, 347] width 300 height 36
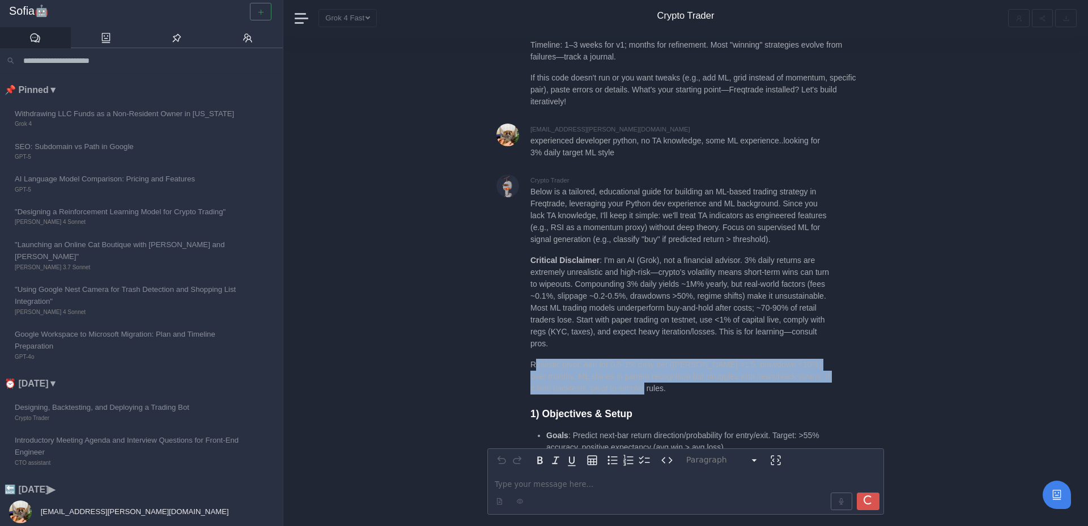
drag, startPoint x: 535, startPoint y: 192, endPoint x: 808, endPoint y: 209, distance: 273.7
click at [808, 359] on p "Realistic pivot: Aim for 0.5-1% daily net ([PERSON_NAME] >1.5, drawdown <10%) o…" at bounding box center [681, 377] width 300 height 36
click at [657, 359] on p "Realistic pivot: Aim for 0.5-1% daily net ([PERSON_NAME] >1.5, drawdown <10%) o…" at bounding box center [681, 377] width 300 height 36
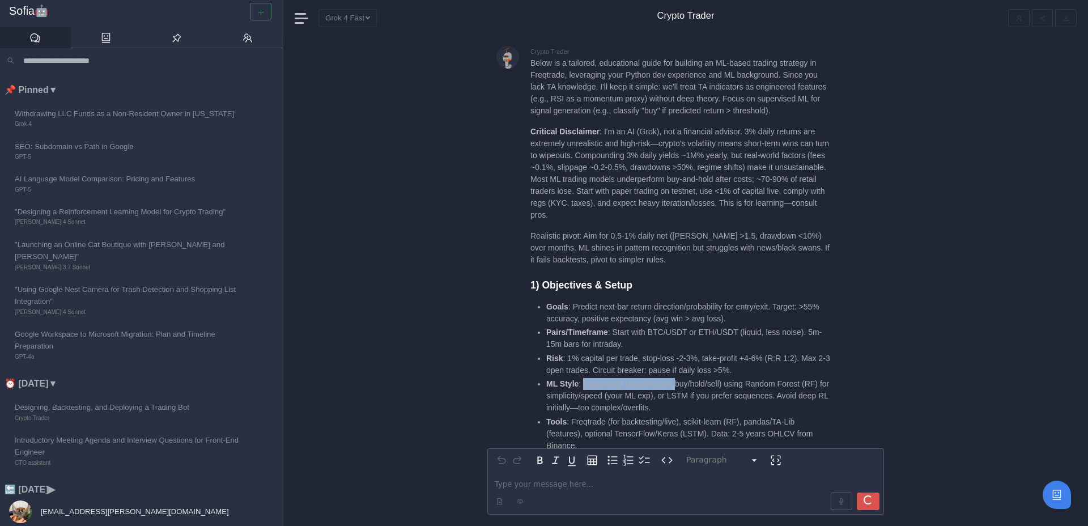
drag, startPoint x: 583, startPoint y: 190, endPoint x: 680, endPoint y: 190, distance: 96.4
click at [680, 378] on li "ML Style : Supervised classification (buy/hold/sell) using Random Forest (RF) f…" at bounding box center [688, 396] width 285 height 36
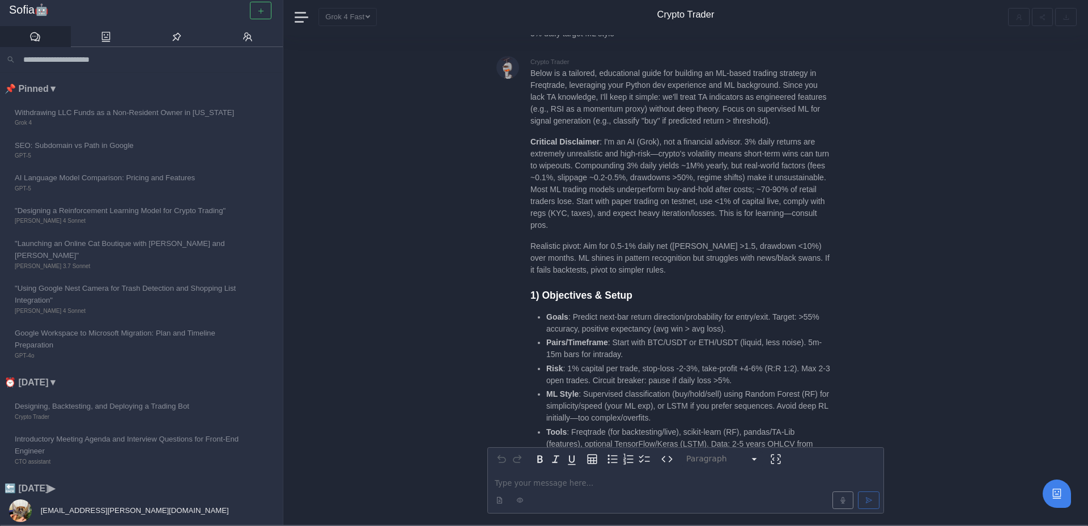
scroll to position [-2643, 0]
drag, startPoint x: 548, startPoint y: 210, endPoint x: 671, endPoint y: 205, distance: 123.1
click at [671, 386] on li "ML Style : Supervised classification (buy/hold/sell) using Random Forest (RF) f…" at bounding box center [688, 404] width 285 height 36
click at [690, 386] on li "ML Style : Supervised classification (buy/hold/sell) using Random Forest (RF) f…" at bounding box center [688, 404] width 285 height 36
drag, startPoint x: 548, startPoint y: 222, endPoint x: 592, endPoint y: 221, distance: 44.2
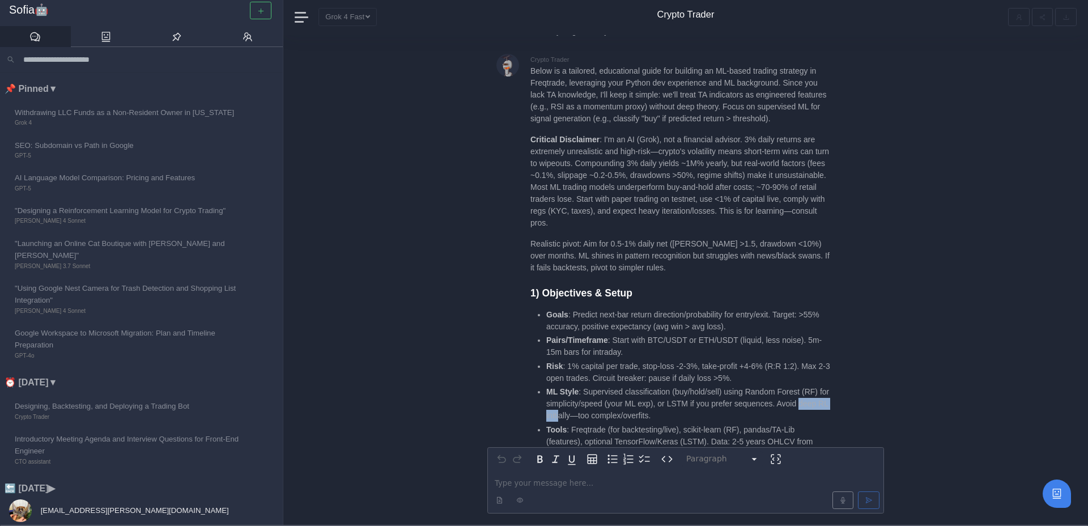
click at [592, 386] on li "ML Style : Supervised classification (buy/hold/sell) using Random Forest (RF) f…" at bounding box center [688, 404] width 285 height 36
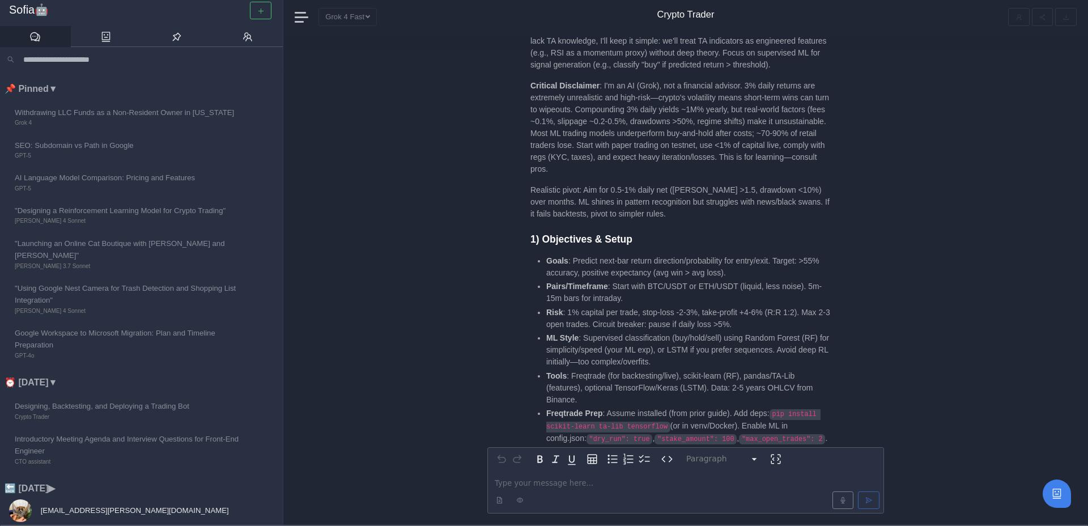
scroll to position [-2588, 0]
drag, startPoint x: 588, startPoint y: 193, endPoint x: 656, endPoint y: 193, distance: 68.0
click at [656, 370] on li "Tools : Freqtrade (for backtesting/live), scikit-learn (RF), pandas/TA-Lib (fea…" at bounding box center [688, 388] width 285 height 36
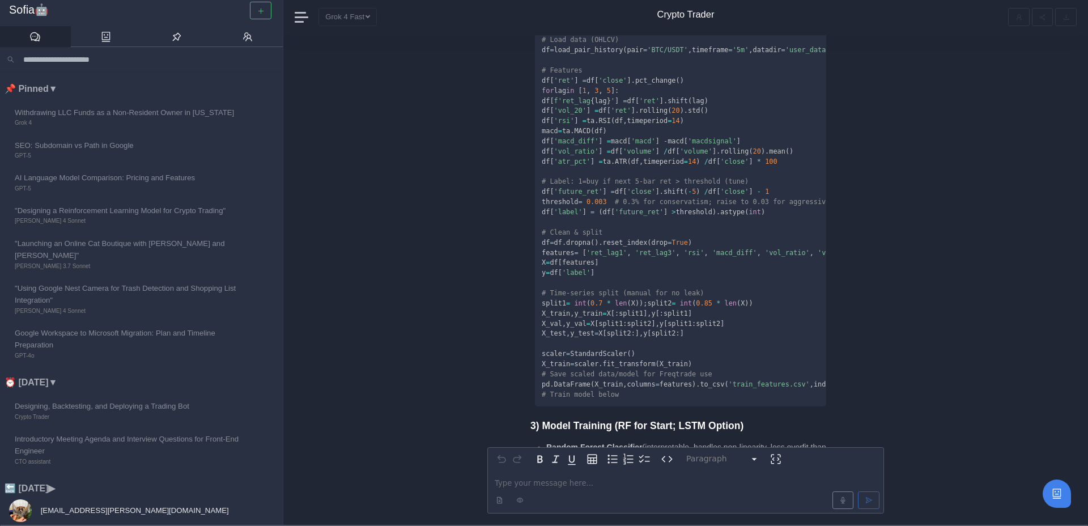
scroll to position [-1827, 0]
drag, startPoint x: 646, startPoint y: 287, endPoint x: 722, endPoint y: 287, distance: 76.5
click at [722, 439] on li "Random Forest Classifier (interpretable, handles non-linearity, less overfit th…" at bounding box center [688, 483] width 285 height 88
click at [615, 463] on li "Hyperparams: n_estimators=100-500, max_depth=5-10, min_samples_split=10 (tune v…" at bounding box center [696, 475] width 269 height 24
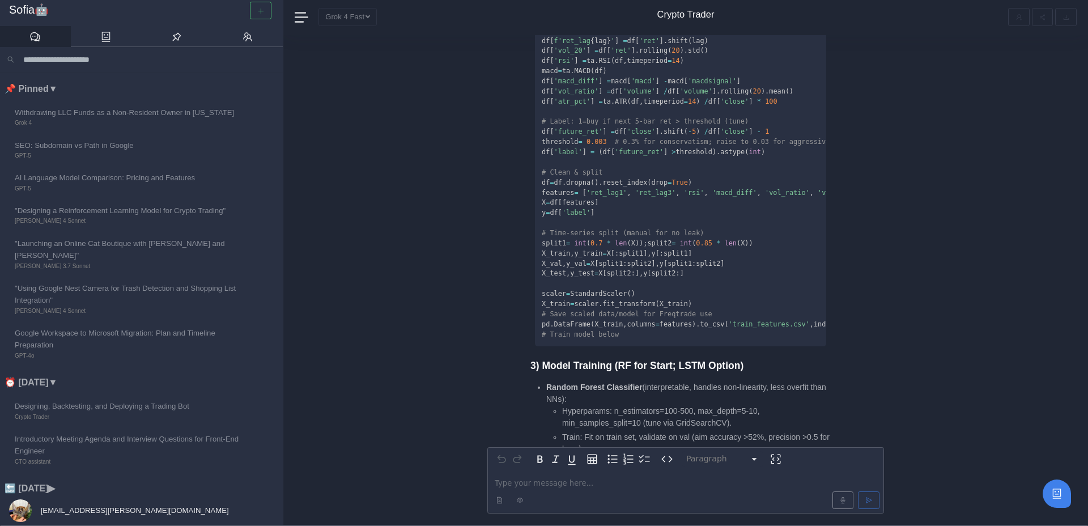
scroll to position [-1766, 0]
